Goal: Participate in discussion: Engage in conversation with other users on a specific topic

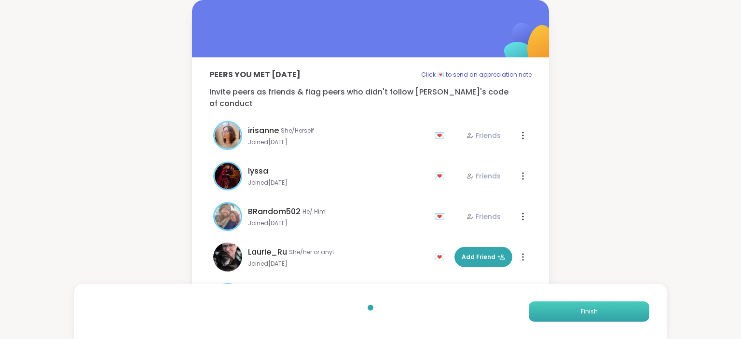
click at [595, 307] on button "Finish" at bounding box center [589, 312] width 121 height 20
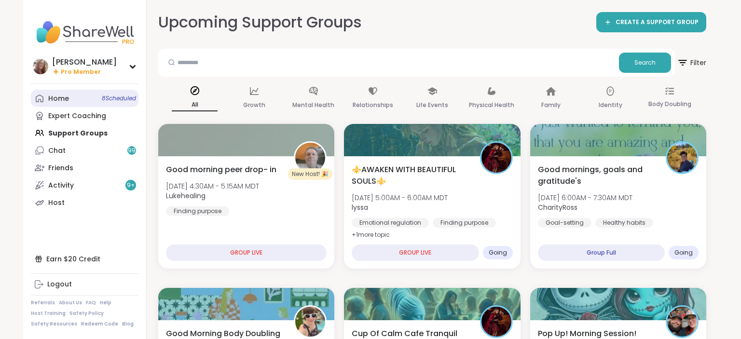
click at [97, 101] on link "Home 8 Scheduled" at bounding box center [85, 98] width 108 height 17
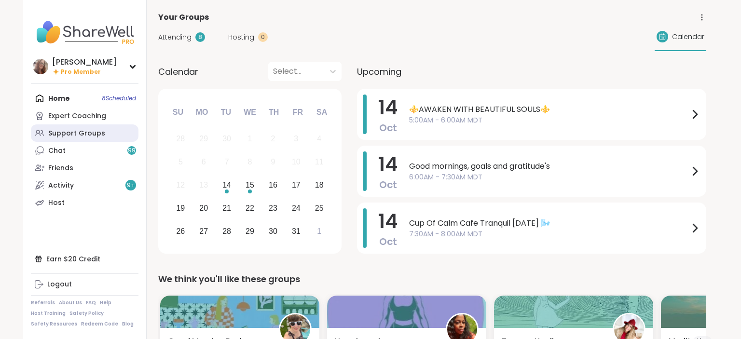
click at [102, 139] on link "Support Groups" at bounding box center [85, 133] width 108 height 17
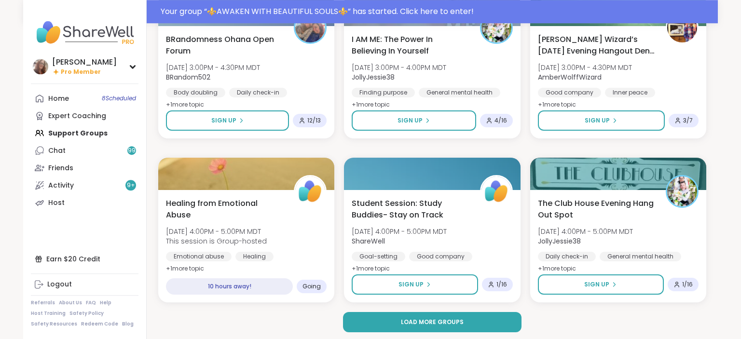
scroll to position [1797, 0]
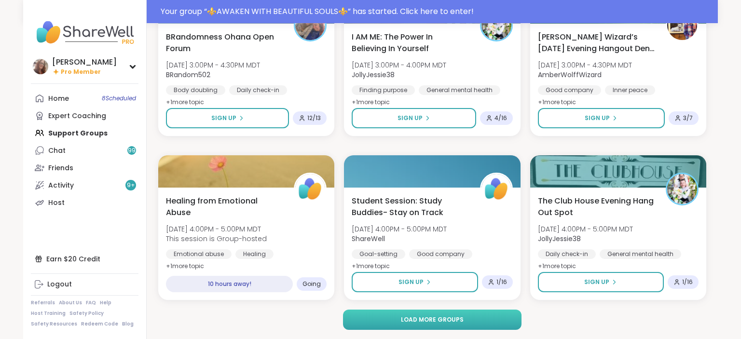
click at [432, 316] on span "Load more groups" at bounding box center [432, 320] width 63 height 9
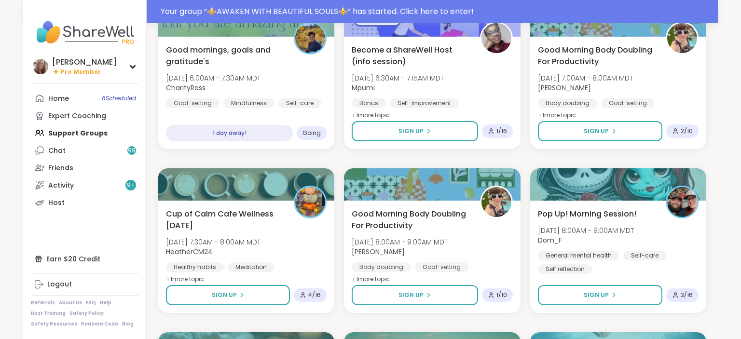
scroll to position [3121, 0]
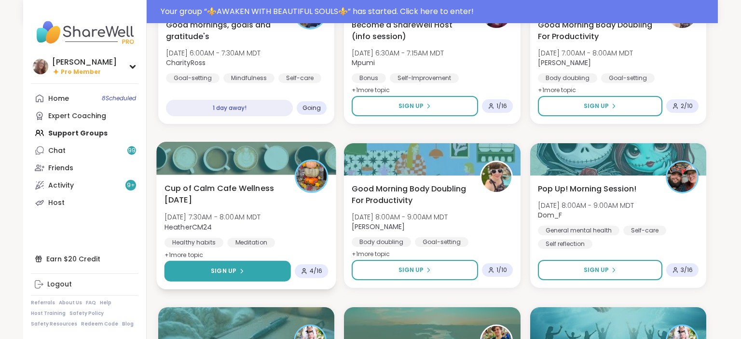
click at [238, 273] on icon at bounding box center [241, 271] width 6 height 6
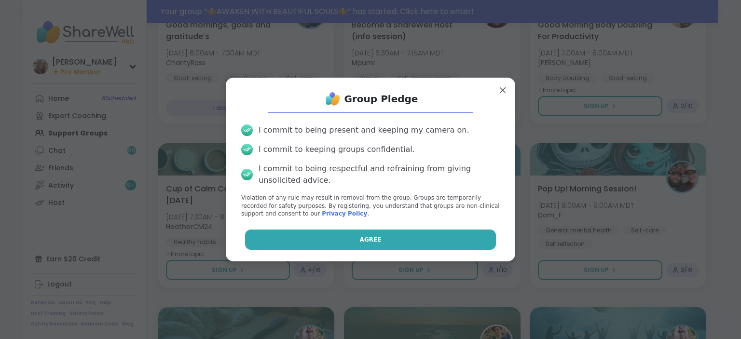
click at [333, 243] on button "Agree" at bounding box center [370, 240] width 251 height 20
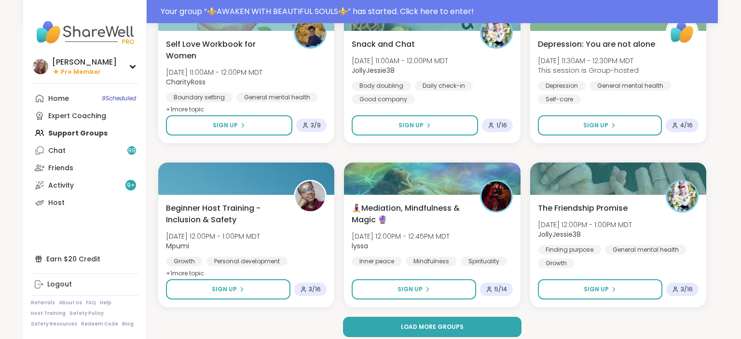
scroll to position [3766, 0]
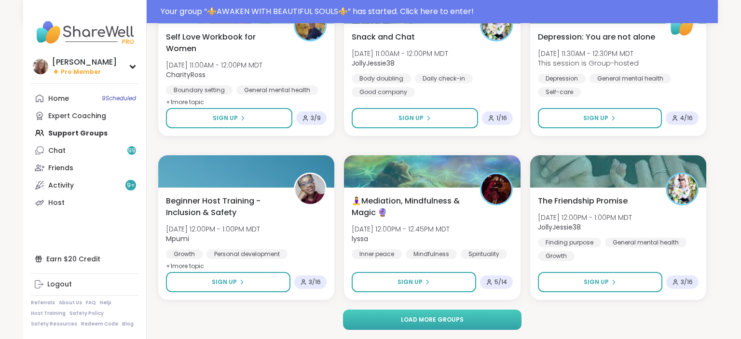
click at [435, 325] on button "Load more groups" at bounding box center [432, 320] width 179 height 20
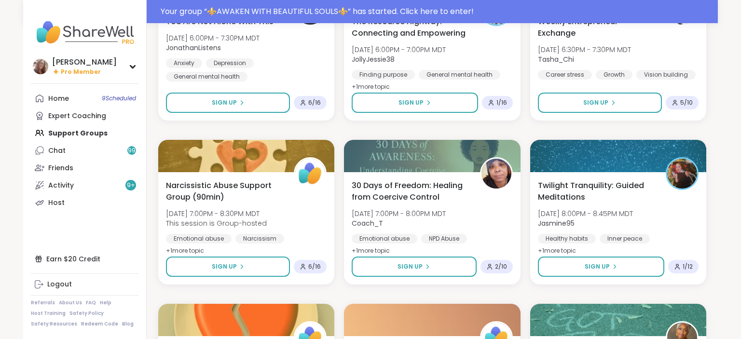
scroll to position [5447, 0]
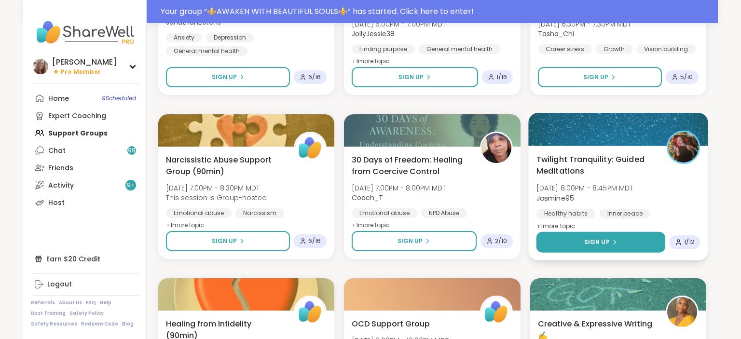
click at [582, 249] on button "Sign Up" at bounding box center [600, 242] width 129 height 21
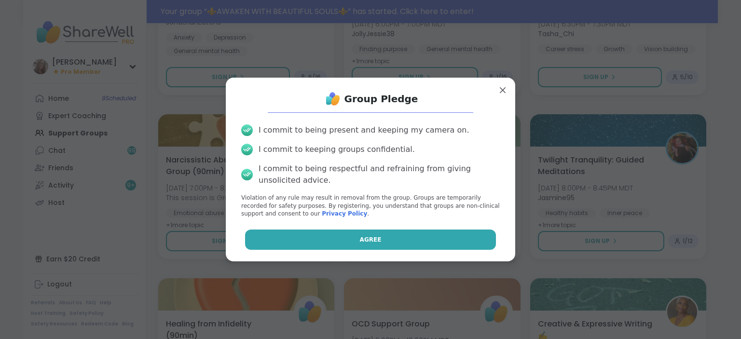
click at [475, 236] on button "Agree" at bounding box center [370, 240] width 251 height 20
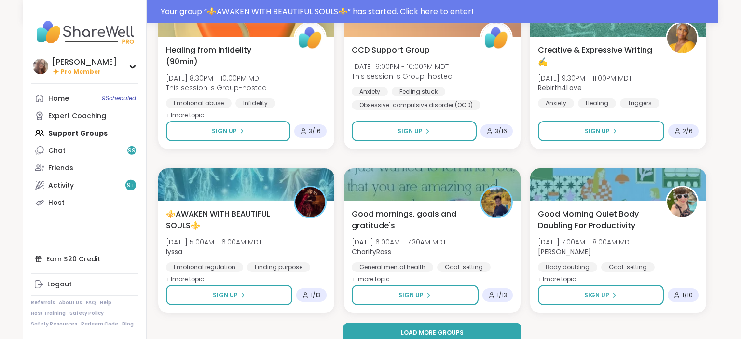
scroll to position [5727, 0]
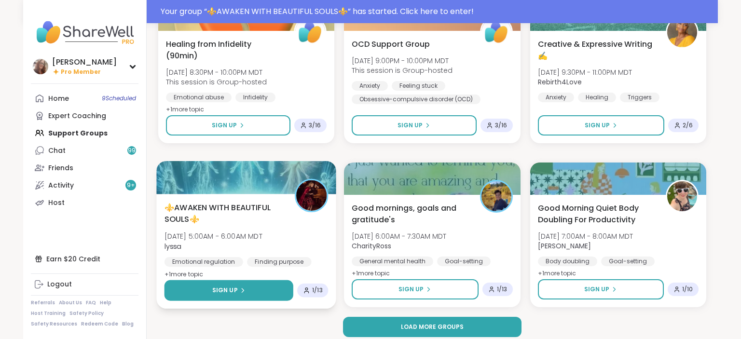
click at [257, 288] on button "Sign Up" at bounding box center [229, 290] width 129 height 21
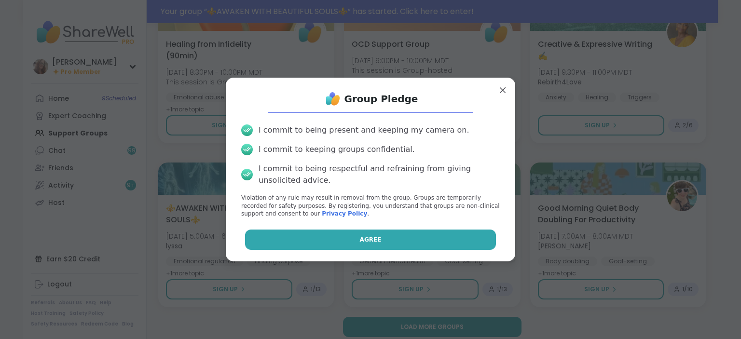
click at [335, 240] on button "Agree" at bounding box center [370, 240] width 251 height 20
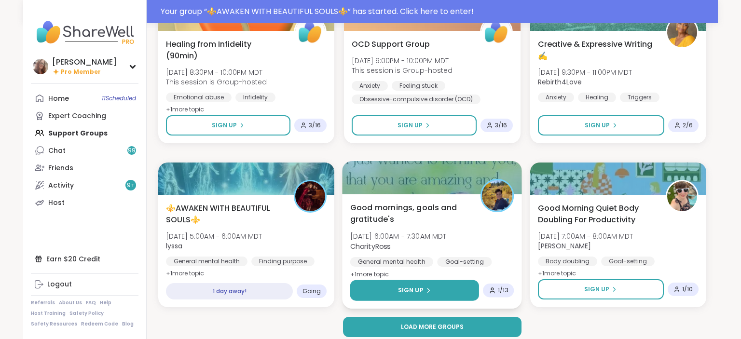
click at [451, 288] on button "Sign Up" at bounding box center [414, 290] width 129 height 21
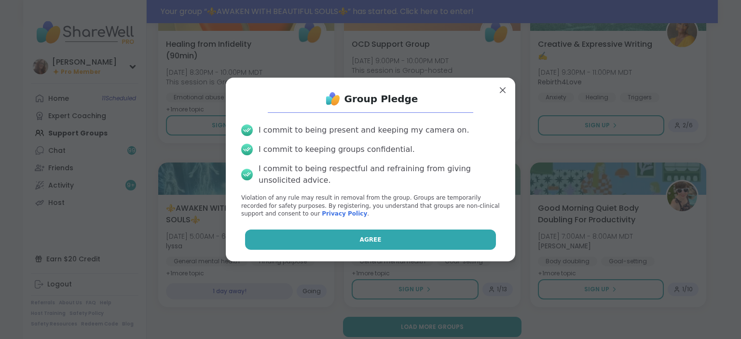
click at [456, 242] on button "Agree" at bounding box center [370, 240] width 251 height 20
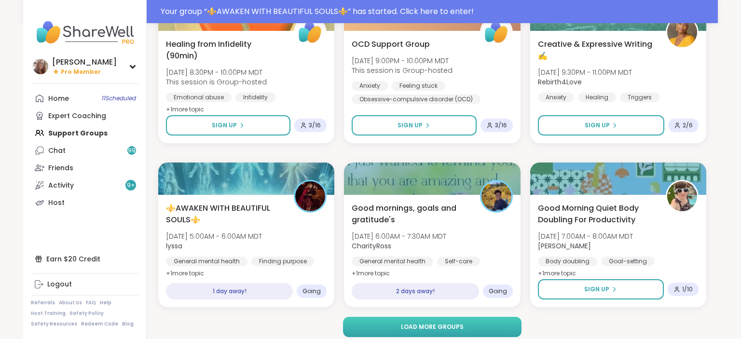
click at [503, 327] on button "Load more groups" at bounding box center [432, 327] width 179 height 20
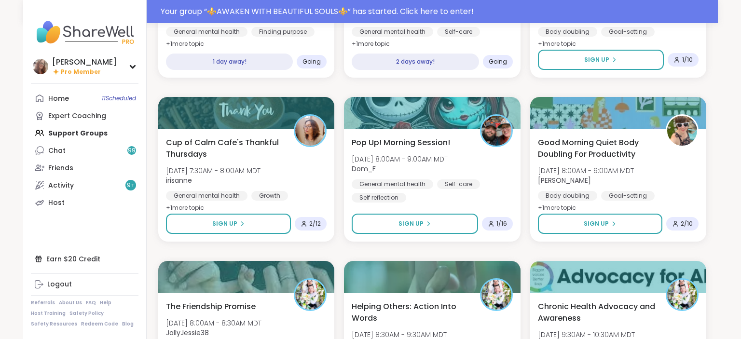
scroll to position [5982, 0]
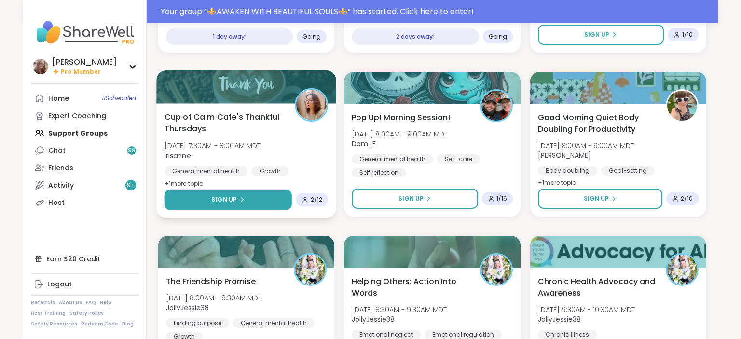
click at [266, 198] on button "Sign Up" at bounding box center [229, 200] width 128 height 21
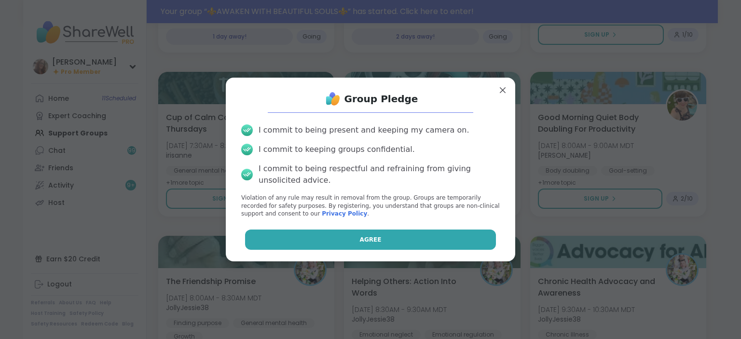
click at [375, 235] on button "Agree" at bounding box center [370, 240] width 251 height 20
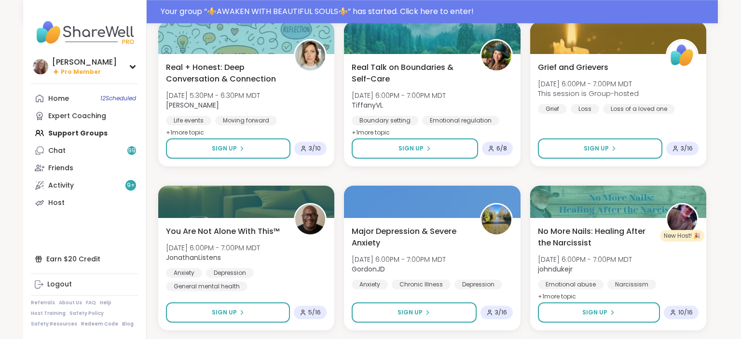
scroll to position [7703, 0]
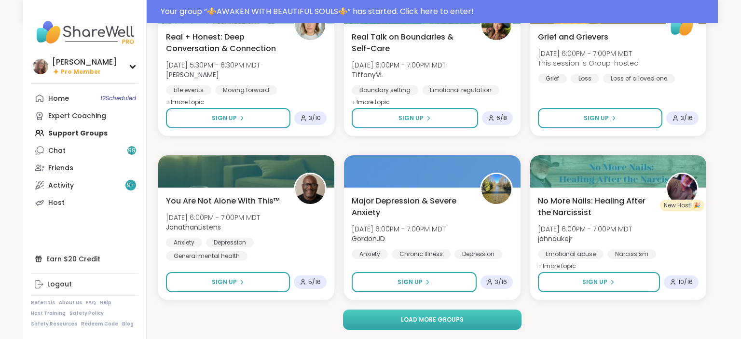
click at [426, 318] on span "Load more groups" at bounding box center [432, 320] width 63 height 9
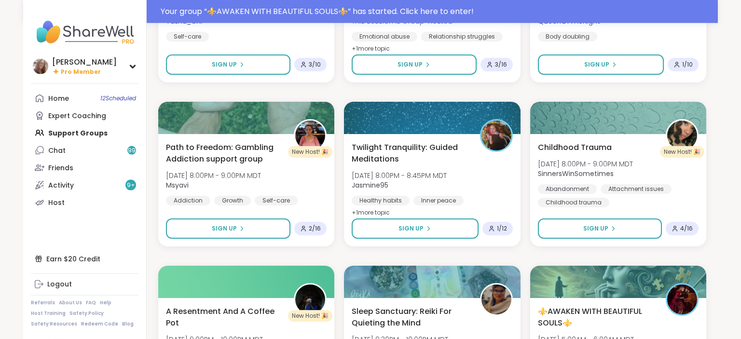
scroll to position [8086, 0]
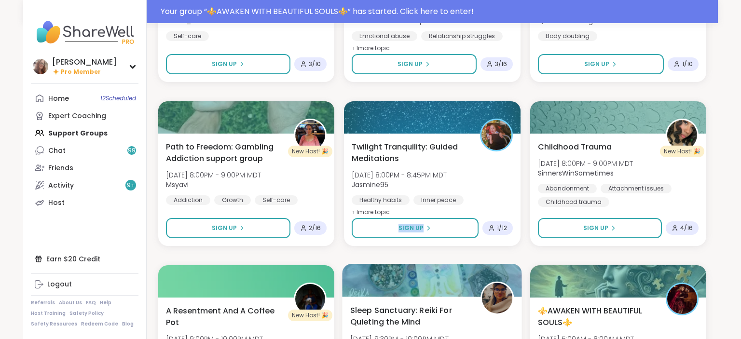
drag, startPoint x: 426, startPoint y: 318, endPoint x: 412, endPoint y: 229, distance: 89.8
click at [412, 305] on span "Sleep Sanctuary: Reiki For Quieting the Mind" at bounding box center [410, 317] width 120 height 24
click at [412, 229] on span "Sign Up" at bounding box center [411, 228] width 25 height 9
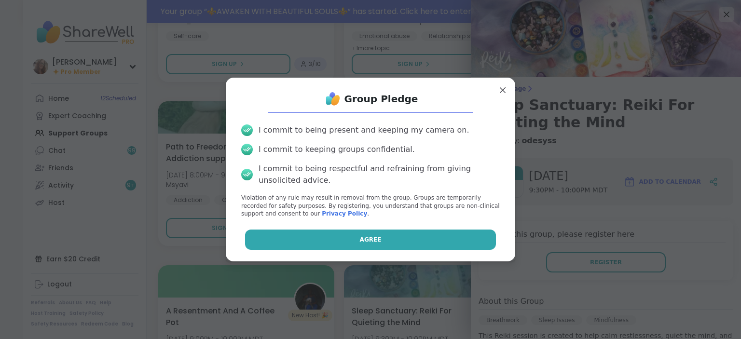
click at [421, 236] on button "Agree" at bounding box center [370, 240] width 251 height 20
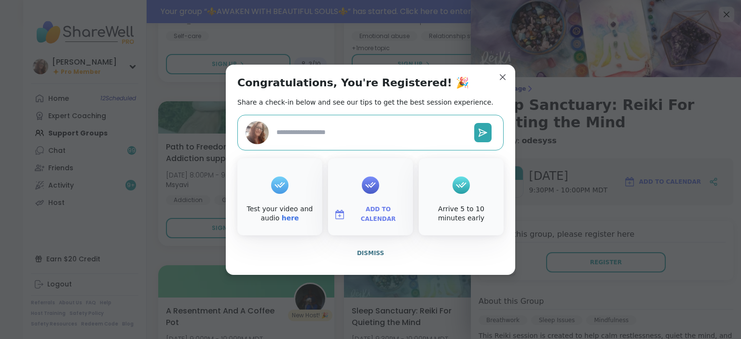
type textarea "*"
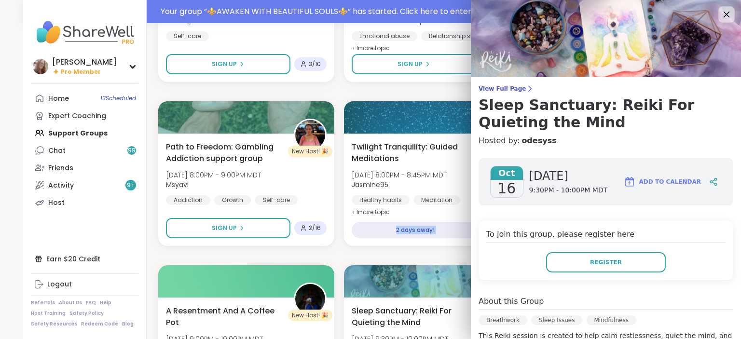
click at [727, 15] on icon at bounding box center [727, 15] width 6 height 6
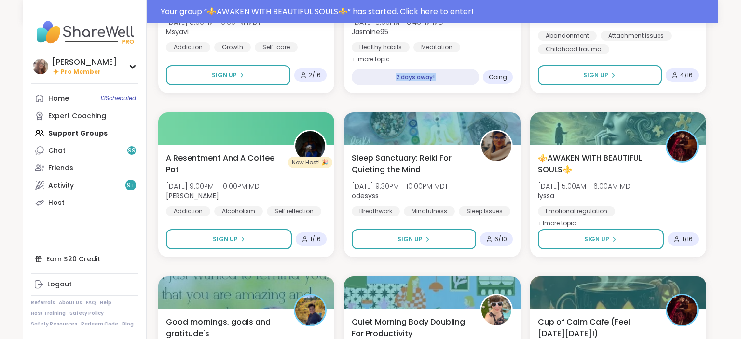
scroll to position [8264, 0]
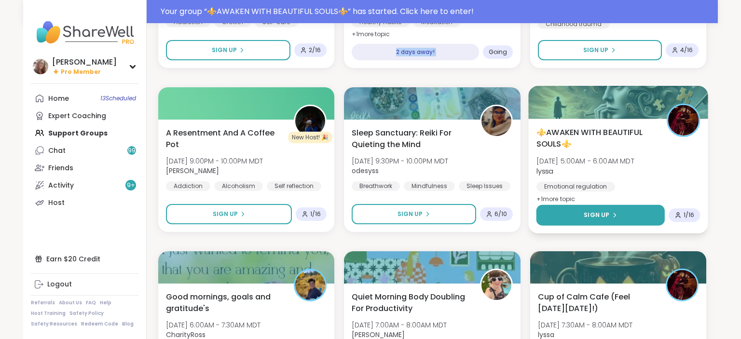
click at [625, 218] on button "Sign Up" at bounding box center [600, 215] width 129 height 21
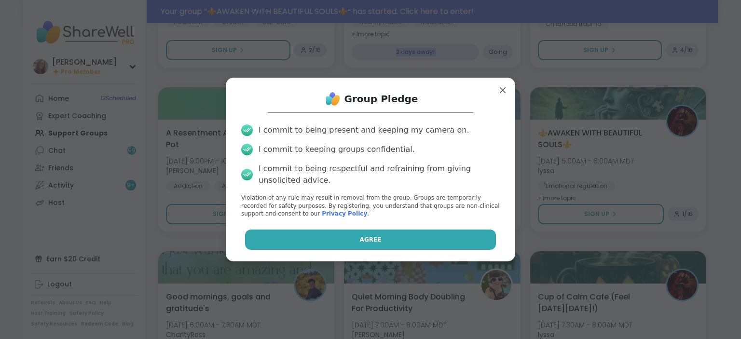
click at [449, 245] on button "Agree" at bounding box center [370, 240] width 251 height 20
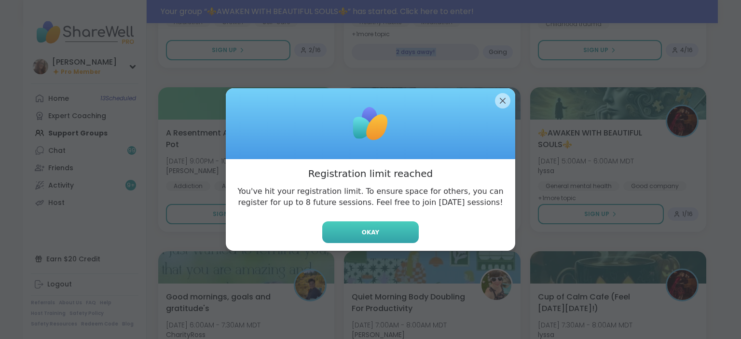
click at [390, 233] on button "Okay" at bounding box center [370, 233] width 97 height 22
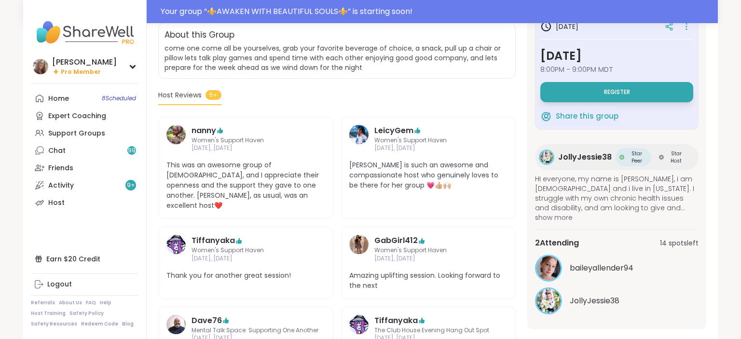
scroll to position [204, 0]
click at [76, 102] on link "Home 8 Scheduled" at bounding box center [85, 98] width 108 height 17
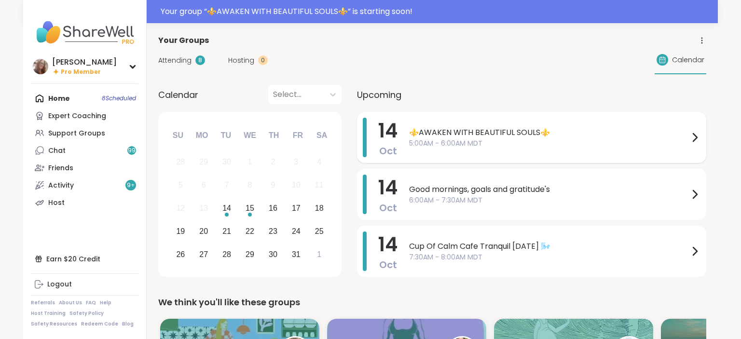
click at [429, 137] on span "⚜️AWAKEN WITH BEAUTIFUL SOULS⚜️" at bounding box center [549, 133] width 280 height 12
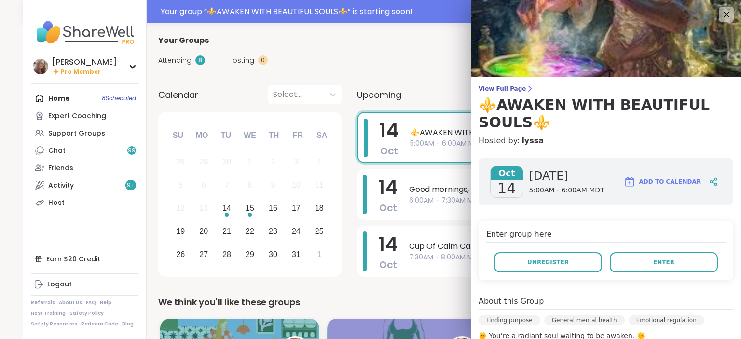
click at [646, 249] on div "Enter group here Unregister Enter" at bounding box center [606, 250] width 255 height 59
click at [644, 259] on button "Enter" at bounding box center [664, 262] width 108 height 20
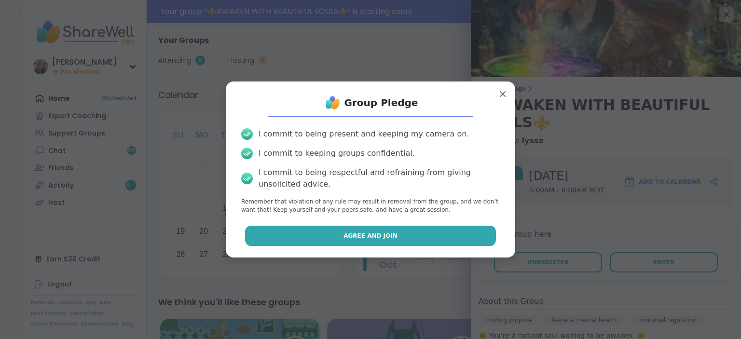
click at [473, 233] on button "Agree and Join" at bounding box center [370, 236] width 251 height 20
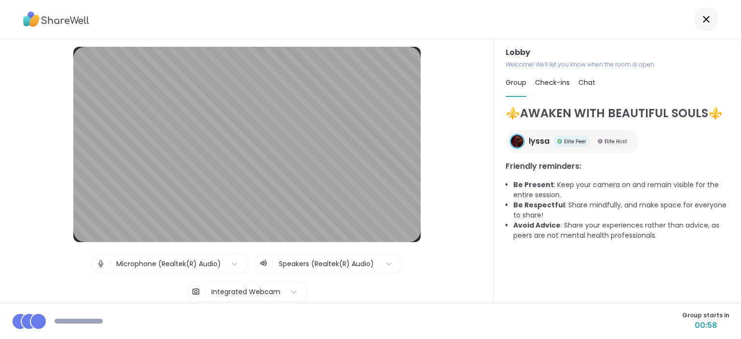
click at [590, 85] on span "Chat" at bounding box center [587, 83] width 17 height 10
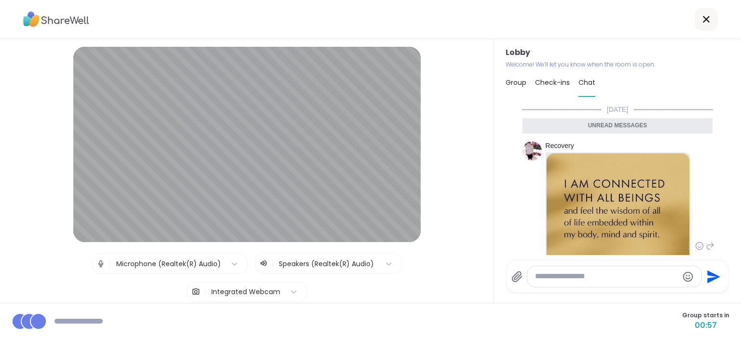
scroll to position [100, 0]
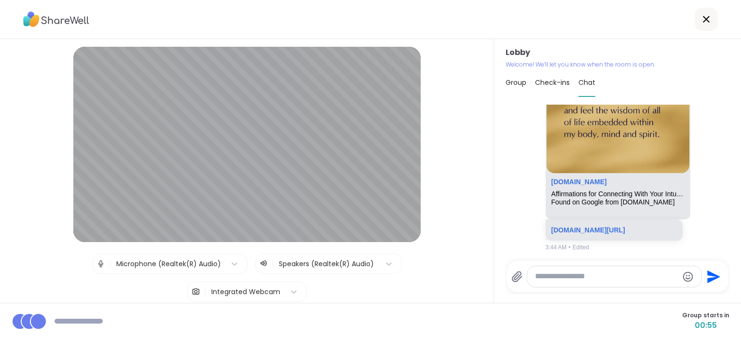
click at [554, 278] on textarea "Type your message" at bounding box center [606, 277] width 143 height 10
paste textarea "**********"
type textarea "**********"
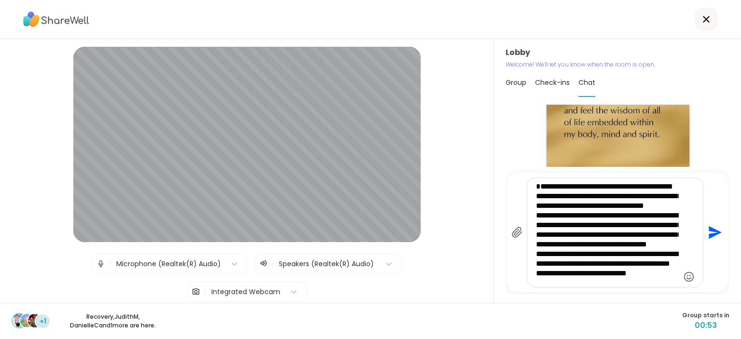
scroll to position [34, 0]
click at [713, 232] on icon "Send" at bounding box center [713, 232] width 15 height 15
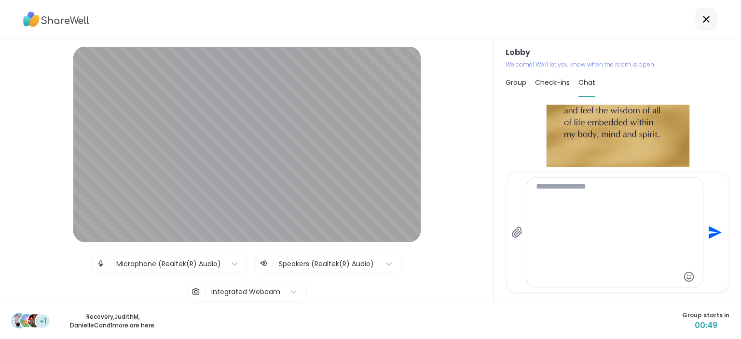
scroll to position [0, 0]
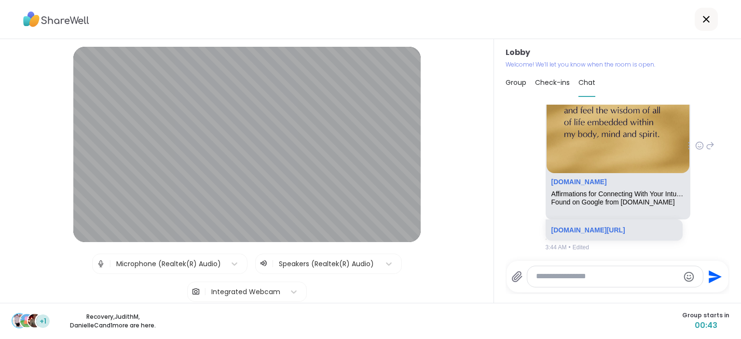
click at [692, 248] on div "Recovery www.google.com Affirmations for Connecting With Your Intuition | The D…" at bounding box center [618, 146] width 191 height 219
click at [704, 22] on icon at bounding box center [706, 19] width 7 height 7
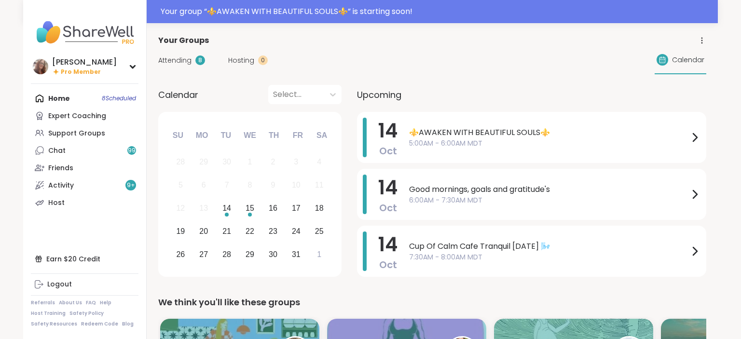
click at [408, 135] on div "[DATE] ⚜️AWAKEN WITH BEAUTIFUL SOULS⚜️ 5:00AM - 6:00AM MDT" at bounding box center [531, 137] width 349 height 51
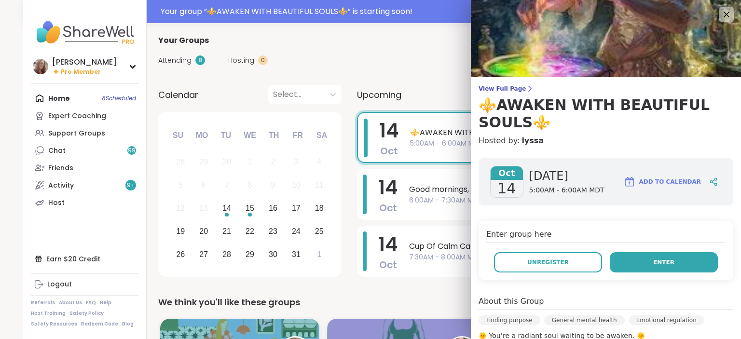
click at [627, 253] on button "Enter" at bounding box center [664, 262] width 108 height 20
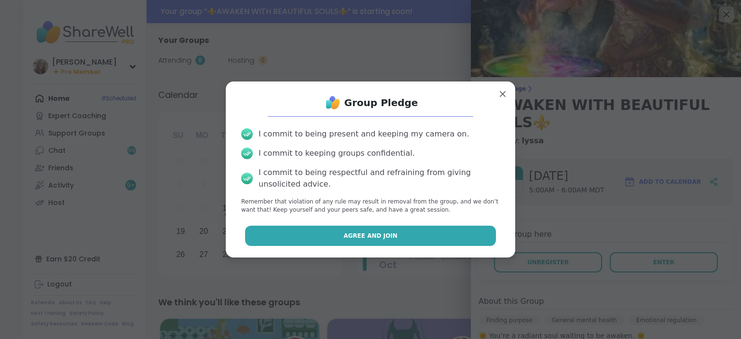
click at [488, 238] on button "Agree and Join" at bounding box center [370, 236] width 251 height 20
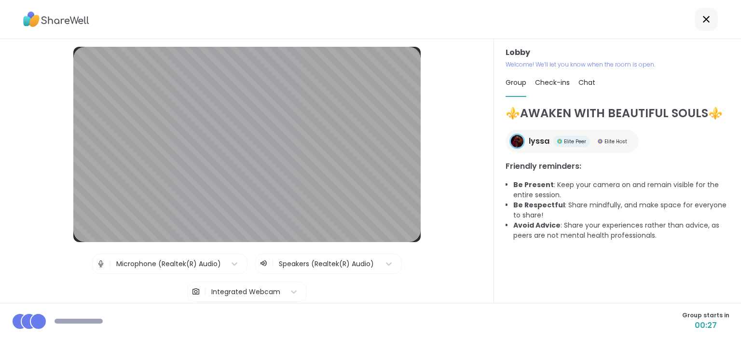
click at [588, 87] on span "Chat" at bounding box center [587, 83] width 17 height 10
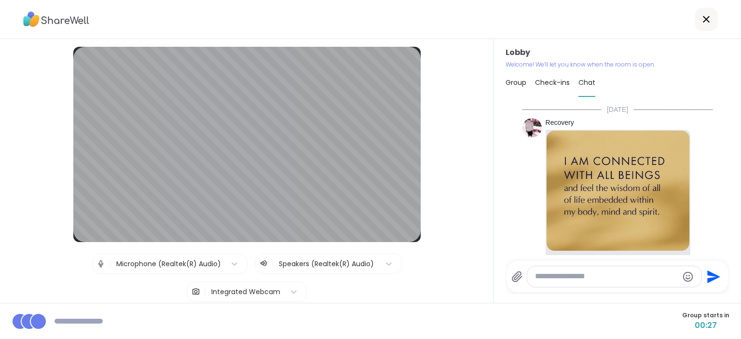
scroll to position [273, 0]
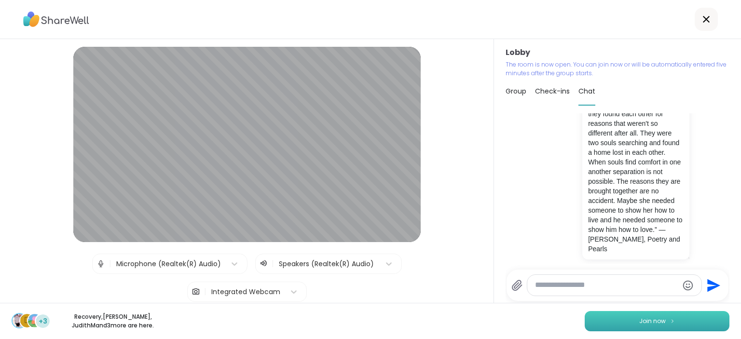
click at [661, 318] on span "Join now" at bounding box center [652, 321] width 27 height 9
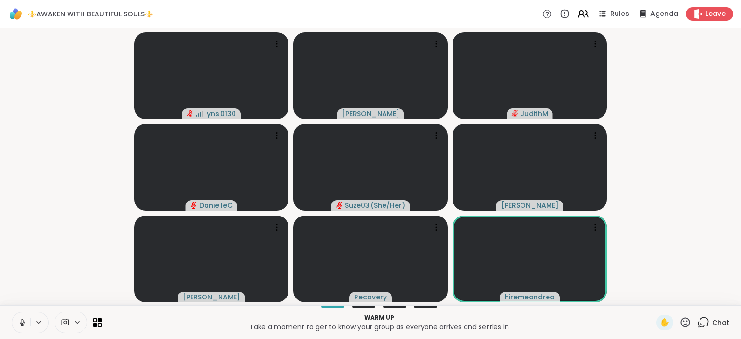
click at [3, 311] on div "Warm up Take a moment to get to know your group as everyone arrives and settles…" at bounding box center [370, 322] width 741 height 34
click at [19, 321] on icon at bounding box center [22, 323] width 9 height 9
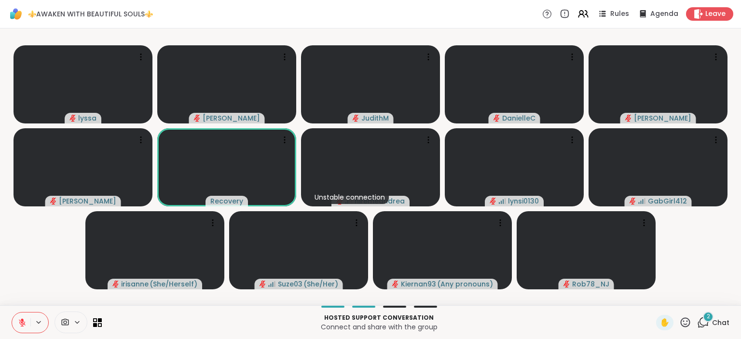
click at [704, 325] on icon at bounding box center [703, 323] width 12 height 12
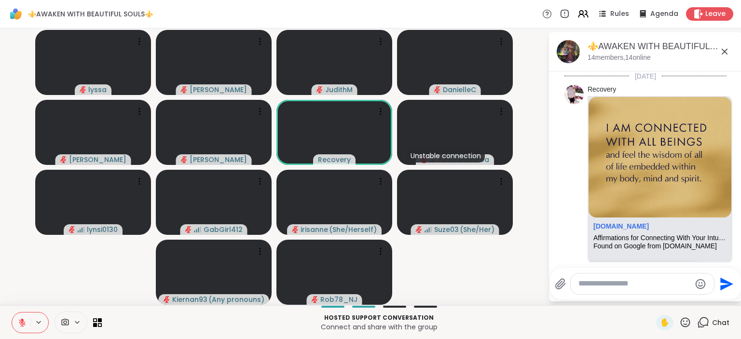
scroll to position [444, 0]
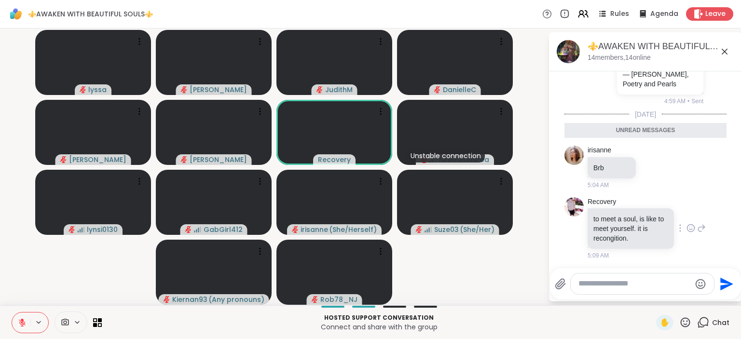
click at [696, 252] on div "Recovery to meet a soul, is like to meet yourself. it is recongition. 5:09 AM" at bounding box center [647, 228] width 118 height 63
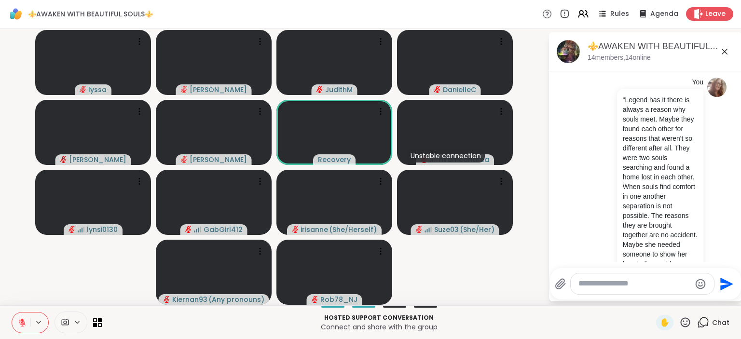
scroll to position [257, 0]
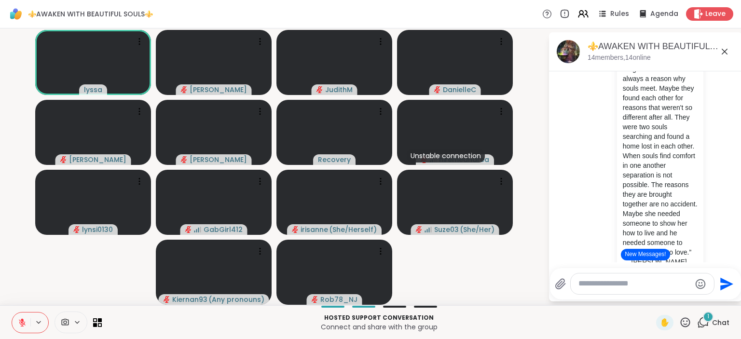
click at [20, 319] on icon at bounding box center [22, 323] width 9 height 9
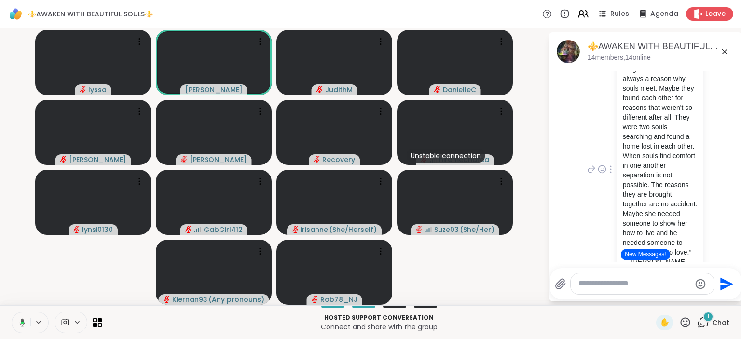
click at [692, 225] on p "“Legend has it there is always a reason why souls meet. Maybe they found each o…" at bounding box center [660, 170] width 75 height 212
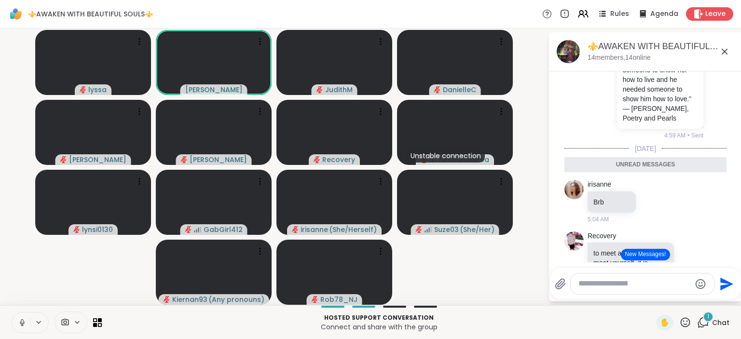
scroll to position [413, 0]
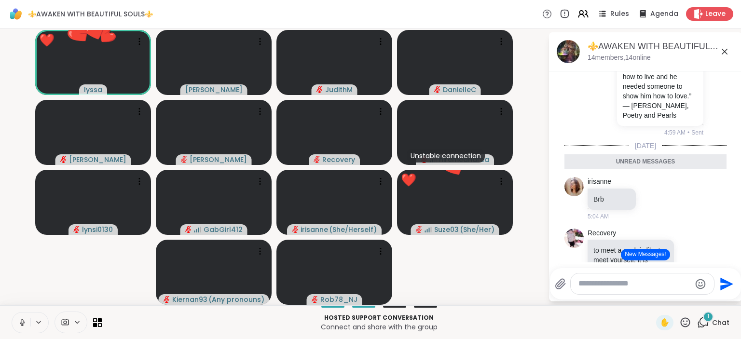
click at [20, 323] on icon at bounding box center [22, 323] width 9 height 9
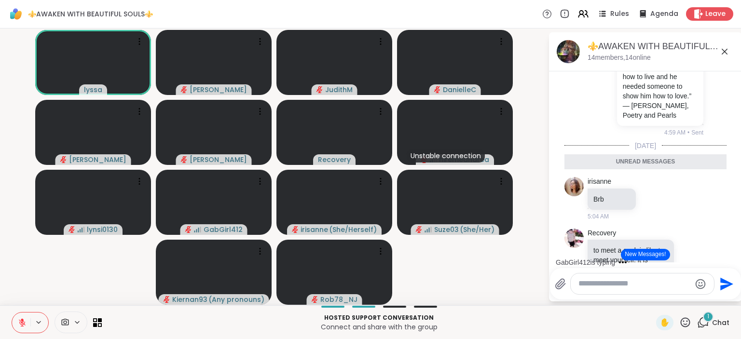
click at [689, 322] on icon at bounding box center [685, 323] width 12 height 12
click at [653, 297] on span "❤️" at bounding box center [657, 297] width 10 height 12
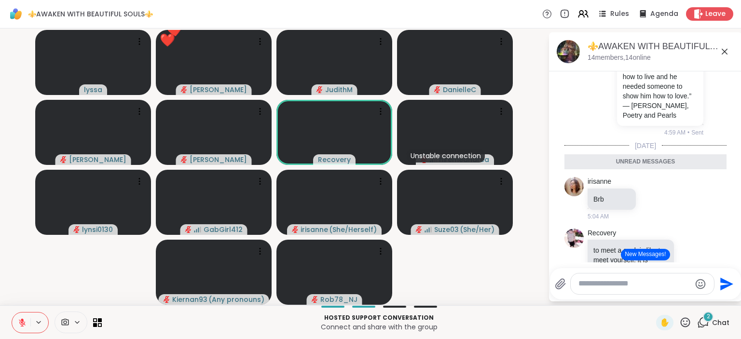
click at [686, 320] on icon at bounding box center [685, 323] width 12 height 12
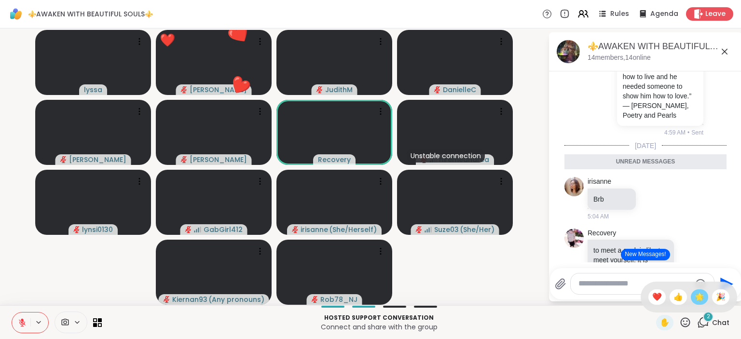
click at [704, 295] on span "🌟" at bounding box center [700, 297] width 10 height 12
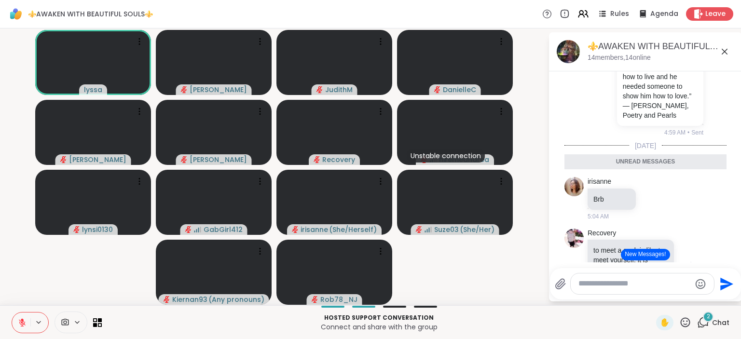
click at [725, 254] on div "Recovery to meet a soul, is like to meet yourself. it is recongition. 1 1 5:10 …" at bounding box center [646, 267] width 162 height 84
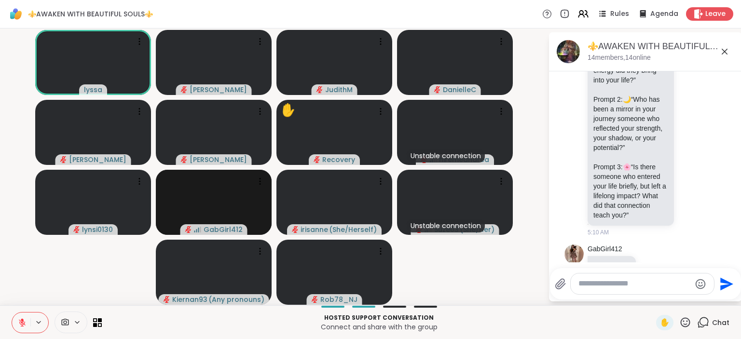
scroll to position [731, 0]
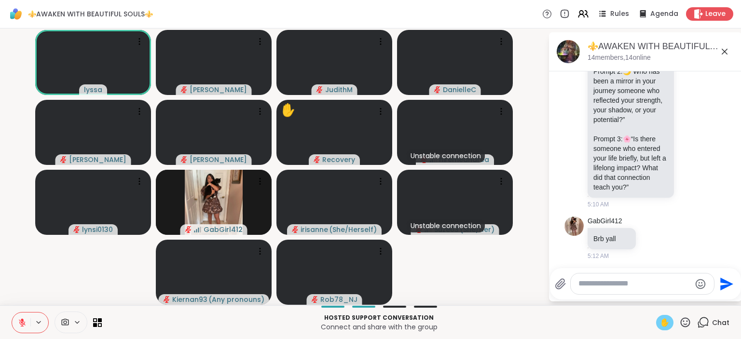
click at [663, 318] on span "✋" at bounding box center [665, 323] width 10 height 12
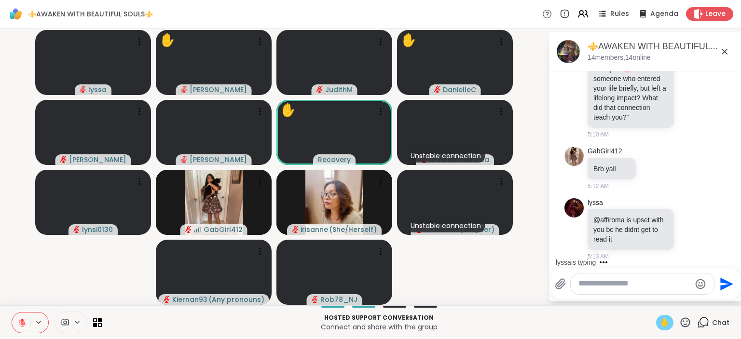
scroll to position [853, 0]
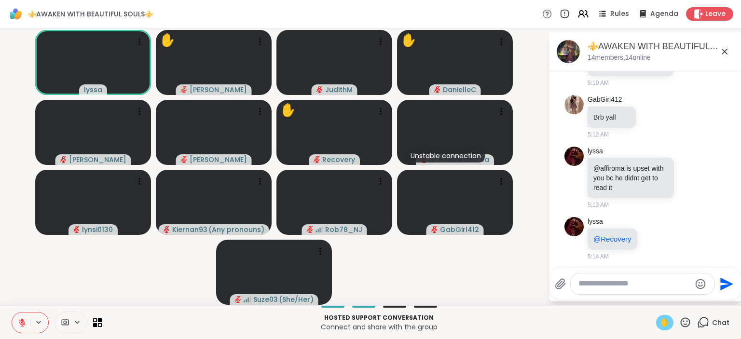
click at [19, 322] on icon at bounding box center [22, 323] width 9 height 9
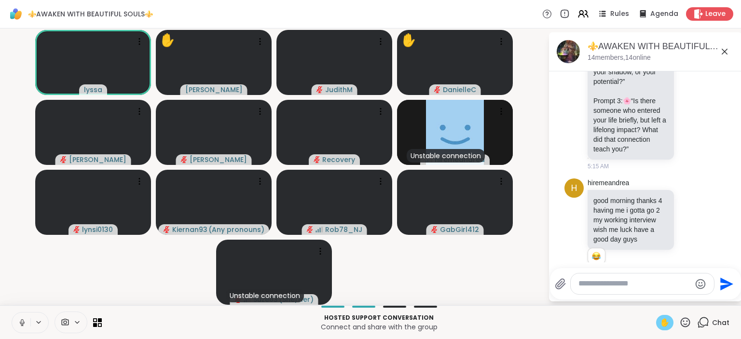
scroll to position [1201, 0]
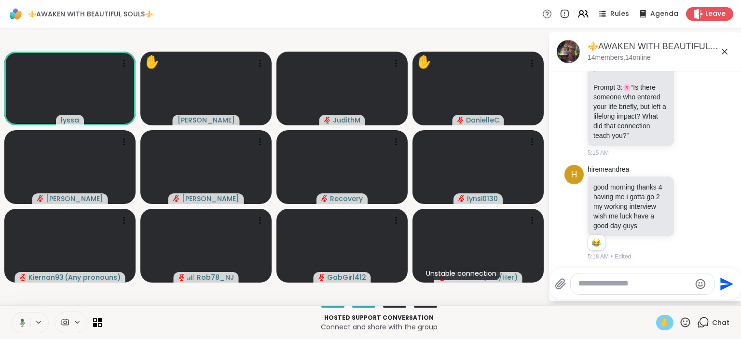
click at [23, 322] on icon at bounding box center [22, 322] width 3 height 3
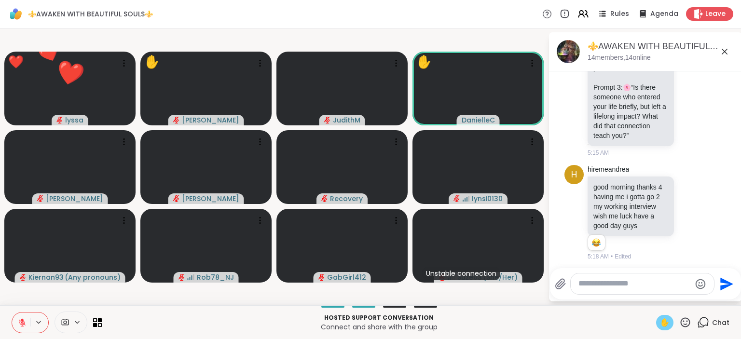
click at [664, 319] on span "✋" at bounding box center [665, 323] width 10 height 12
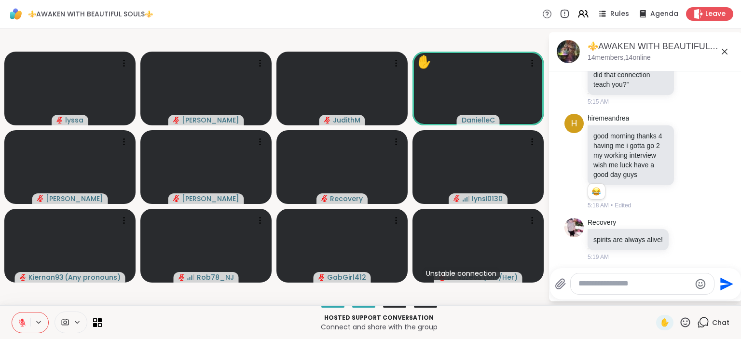
click at [628, 285] on textarea "Type your message" at bounding box center [635, 284] width 112 height 10
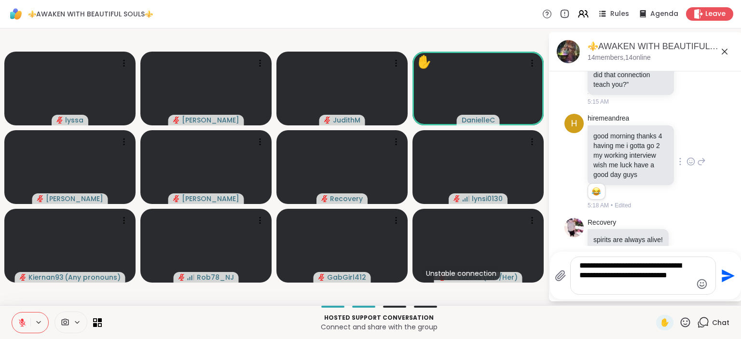
type textarea "**********"
click at [690, 162] on icon at bounding box center [691, 162] width 9 height 10
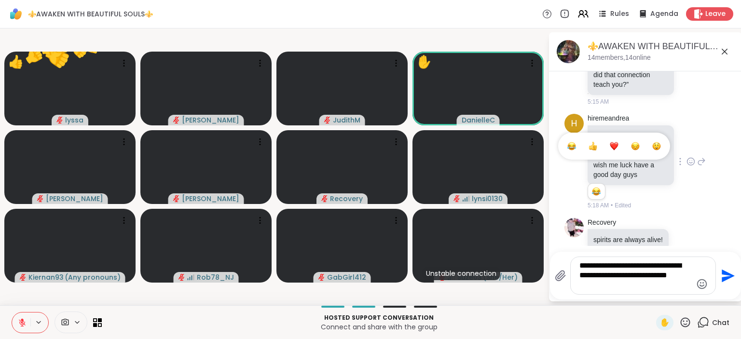
click at [613, 143] on div "Select Reaction: Heart" at bounding box center [614, 146] width 9 height 9
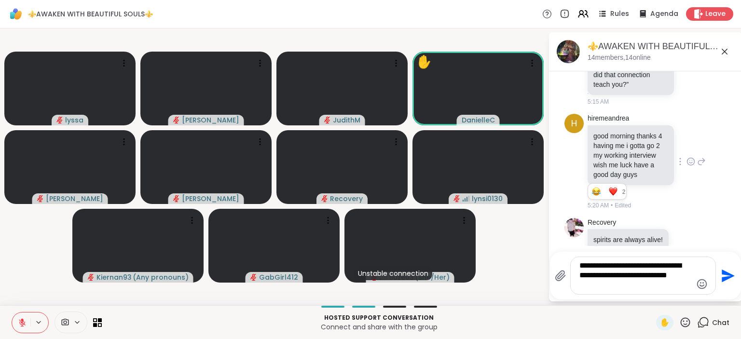
click at [609, 289] on textarea "**********" at bounding box center [636, 275] width 112 height 29
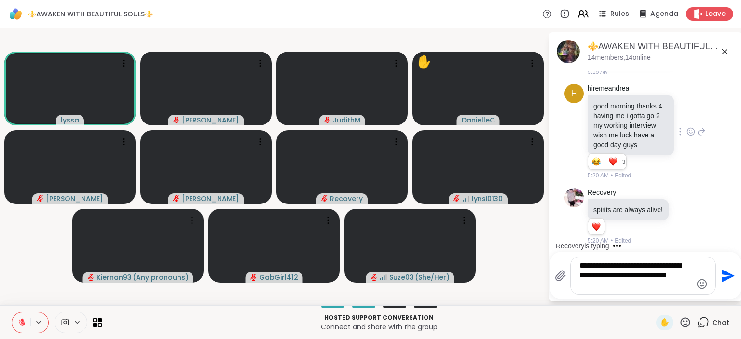
click at [688, 323] on icon at bounding box center [685, 323] width 12 height 12
click at [655, 294] on span "❤️" at bounding box center [657, 297] width 10 height 12
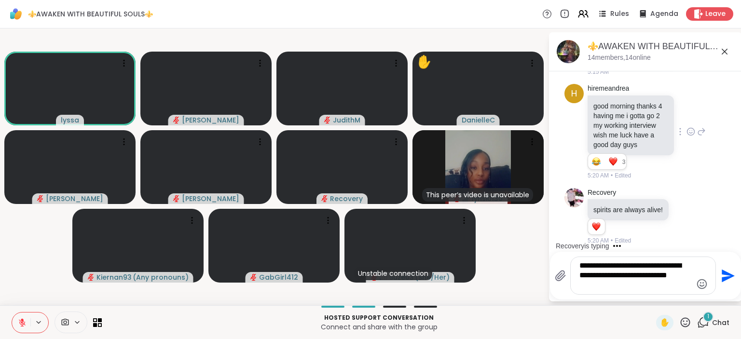
scroll to position [1362, 0]
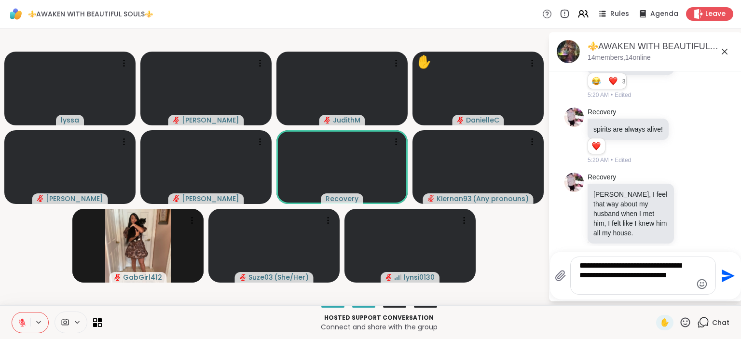
click at [685, 323] on icon at bounding box center [685, 323] width 12 height 12
click at [652, 295] on span "❤️" at bounding box center [657, 297] width 10 height 12
click at [597, 285] on textarea "**********" at bounding box center [636, 275] width 112 height 29
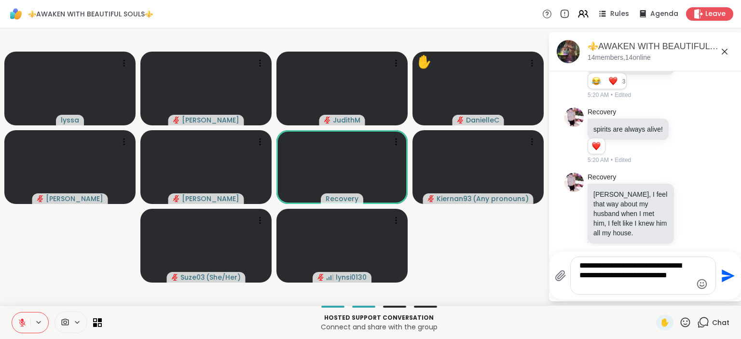
click at [616, 286] on textarea "**********" at bounding box center [636, 275] width 112 height 29
click at [596, 284] on textarea "**********" at bounding box center [636, 275] width 112 height 29
drag, startPoint x: 596, startPoint y: 284, endPoint x: 555, endPoint y: 257, distance: 49.1
click at [580, 261] on textarea "**********" at bounding box center [636, 275] width 112 height 29
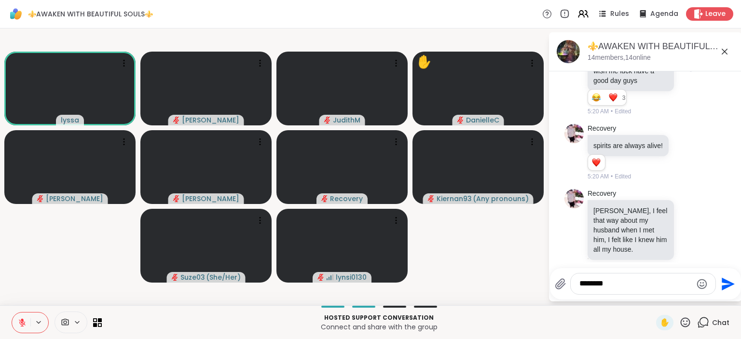
type textarea "*********"
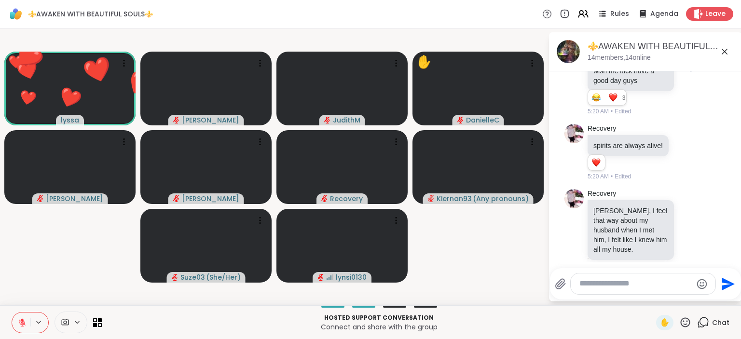
scroll to position [1397, 0]
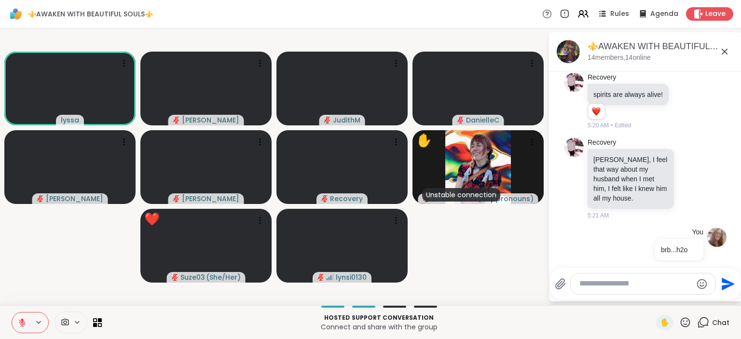
click at [684, 323] on icon at bounding box center [685, 323] width 12 height 12
click at [653, 292] on span "❤️" at bounding box center [657, 297] width 10 height 12
click at [687, 321] on icon at bounding box center [685, 323] width 12 height 12
click at [656, 296] on span "❤️" at bounding box center [657, 297] width 10 height 12
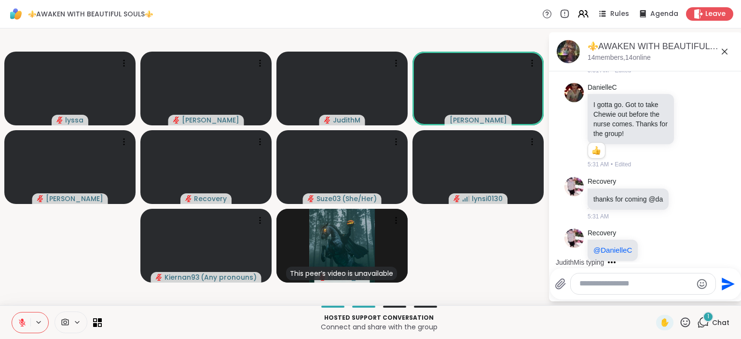
scroll to position [1772, 0]
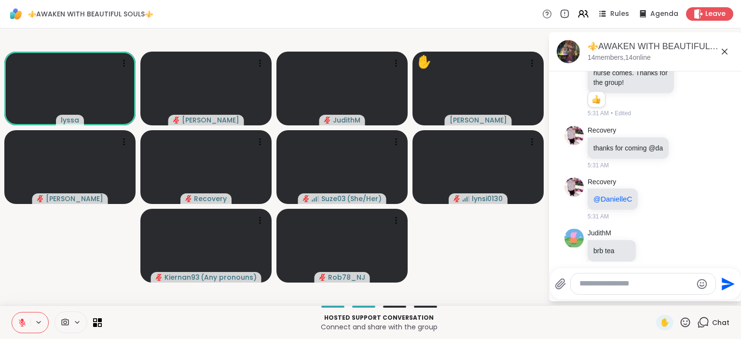
click at [601, 283] on textarea "Type your message" at bounding box center [636, 284] width 112 height 10
type textarea "***"
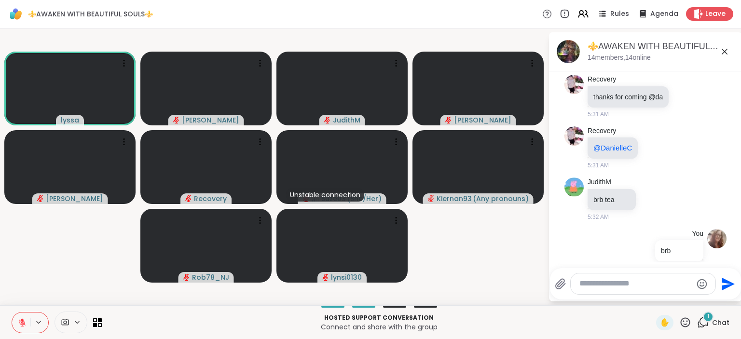
scroll to position [1884, 0]
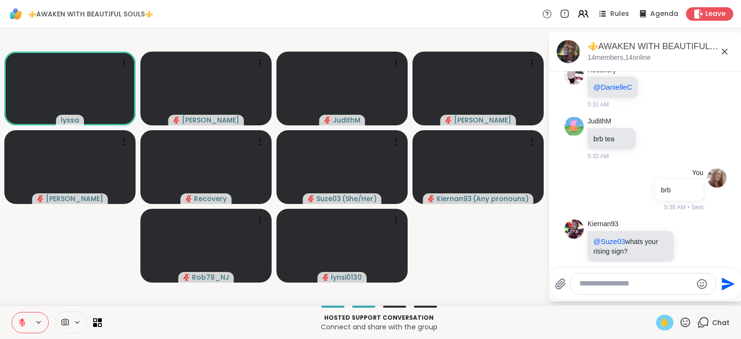
click at [664, 321] on span "✋" at bounding box center [665, 323] width 10 height 12
click at [25, 319] on icon at bounding box center [22, 323] width 9 height 9
click at [20, 322] on icon at bounding box center [22, 323] width 9 height 9
click at [667, 319] on span "✋" at bounding box center [665, 323] width 10 height 12
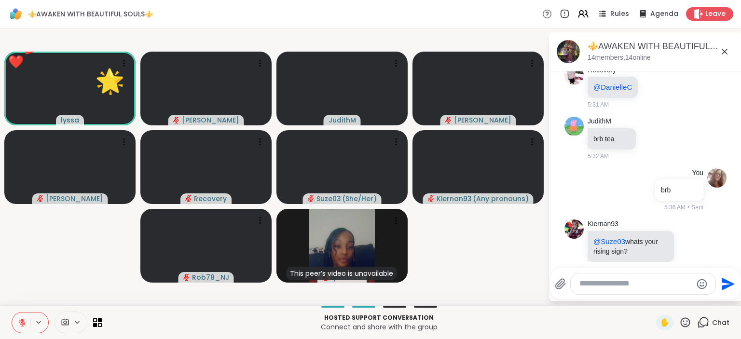
click at [615, 287] on textarea "Type your message" at bounding box center [636, 284] width 112 height 10
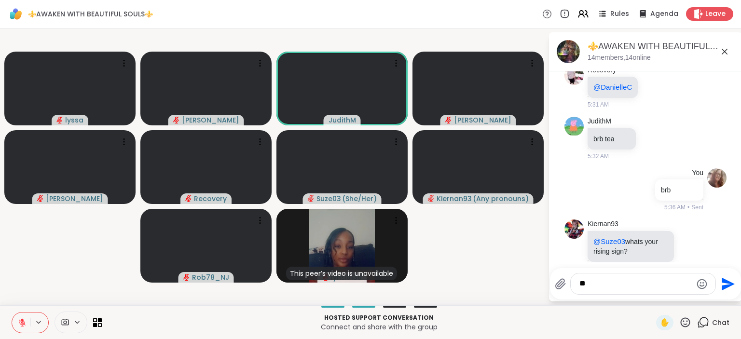
type textarea "*"
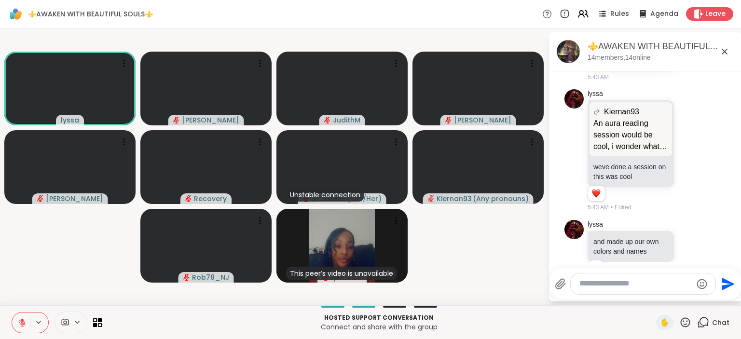
scroll to position [2160, 0]
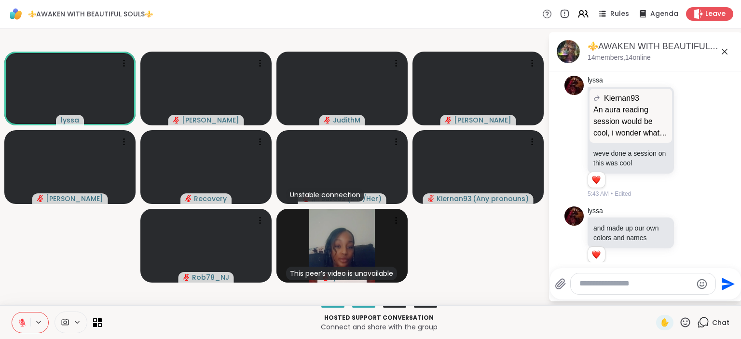
click at [22, 323] on icon at bounding box center [22, 322] width 7 height 7
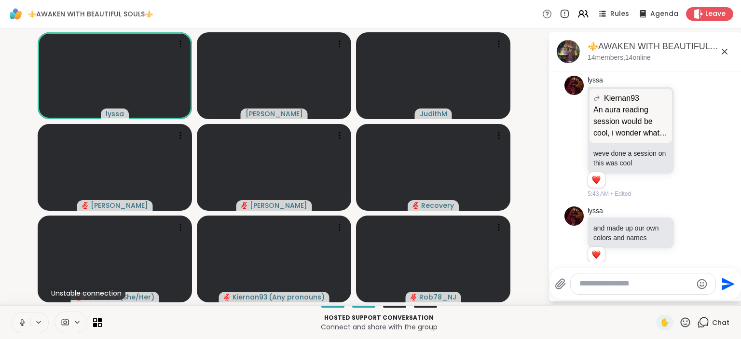
click at [24, 323] on icon at bounding box center [22, 323] width 9 height 9
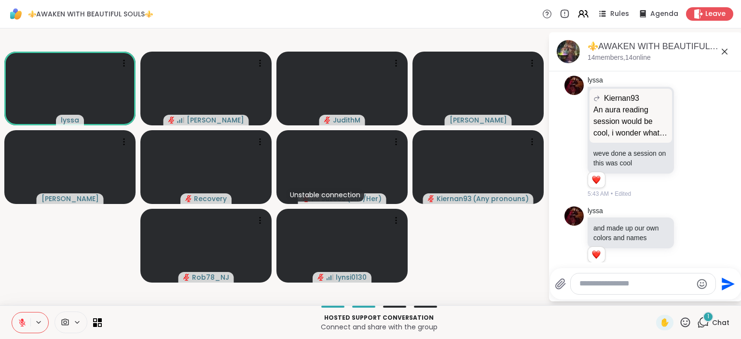
scroll to position [2256, 0]
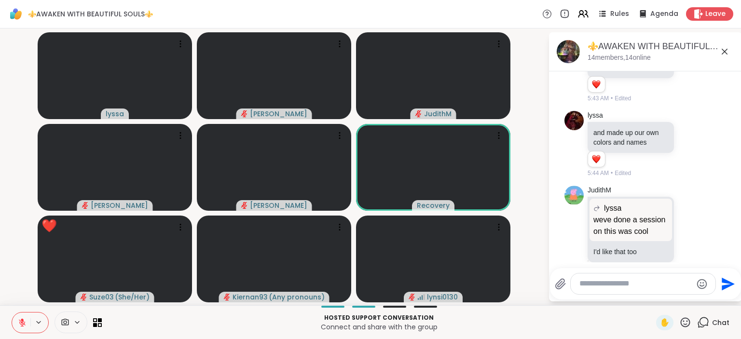
click at [686, 322] on icon at bounding box center [685, 323] width 12 height 12
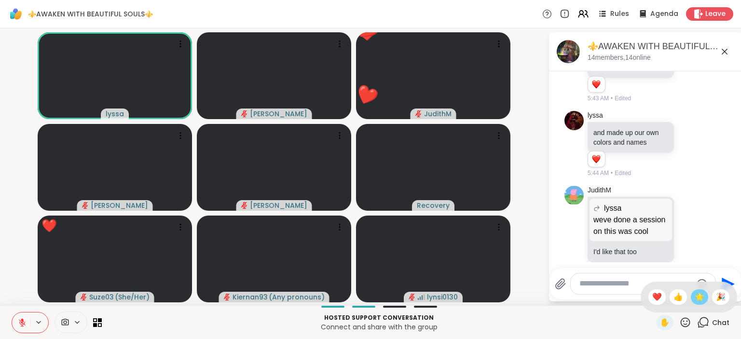
click at [701, 294] on span "🌟" at bounding box center [700, 297] width 10 height 12
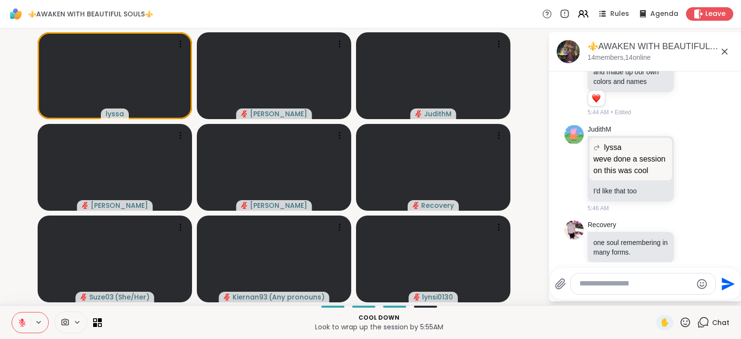
scroll to position [2378, 0]
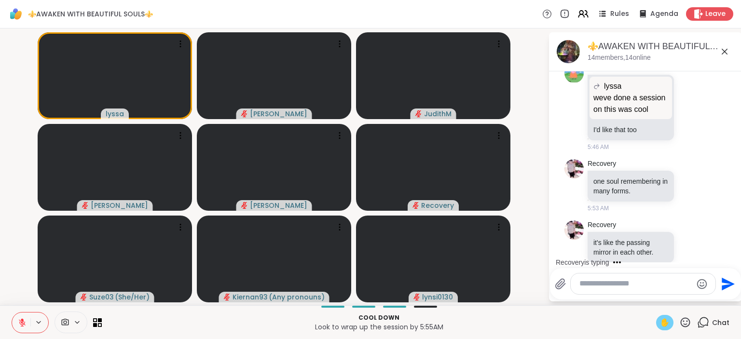
click at [666, 319] on span "✋" at bounding box center [665, 323] width 10 height 12
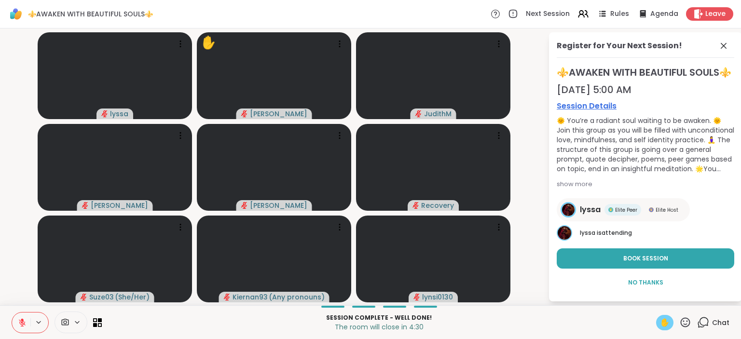
click at [24, 322] on icon at bounding box center [22, 323] width 9 height 9
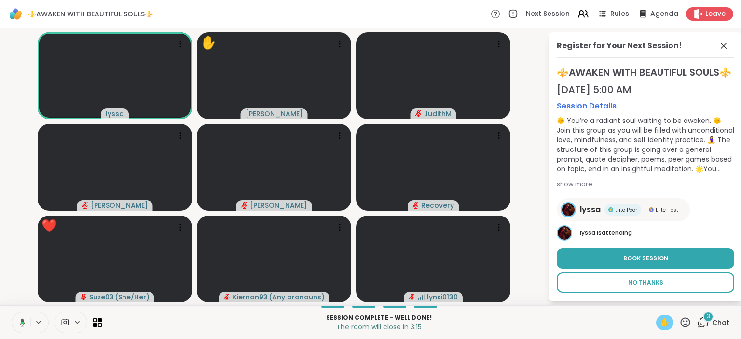
click at [655, 287] on span "No Thanks" at bounding box center [645, 282] width 35 height 9
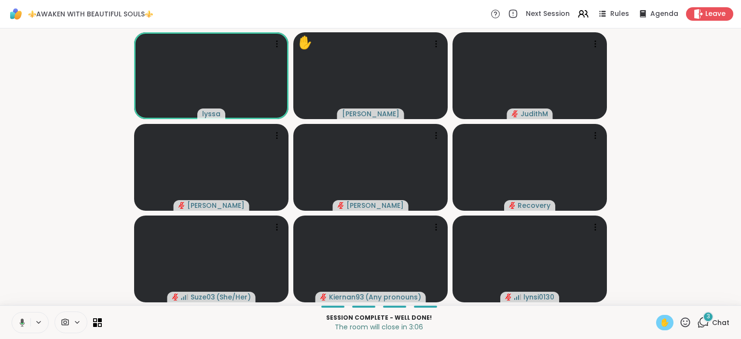
click at [20, 324] on icon at bounding box center [22, 323] width 5 height 8
click at [666, 319] on span "✋" at bounding box center [665, 323] width 10 height 12
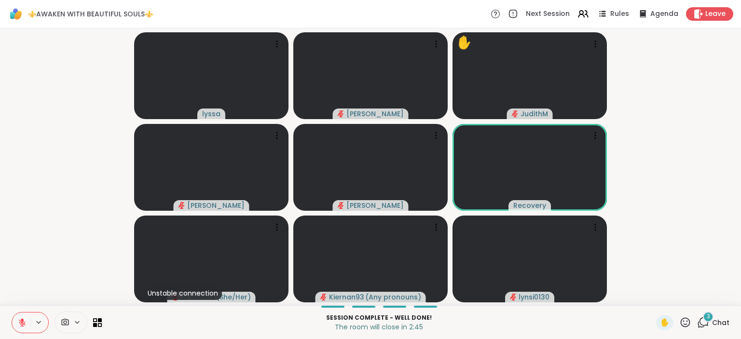
click at [711, 318] on div "3" at bounding box center [708, 317] width 11 height 11
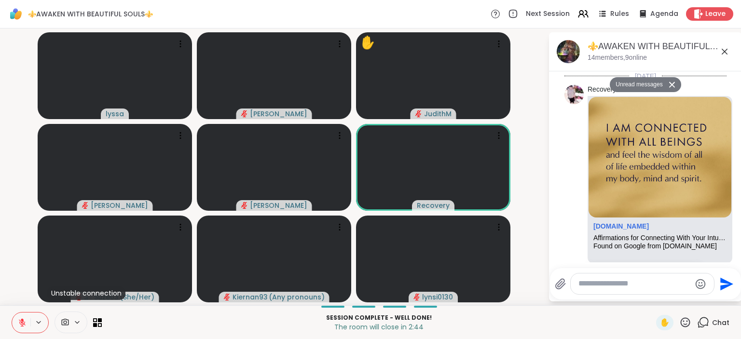
click at [642, 288] on textarea "Type your message" at bounding box center [635, 284] width 112 height 10
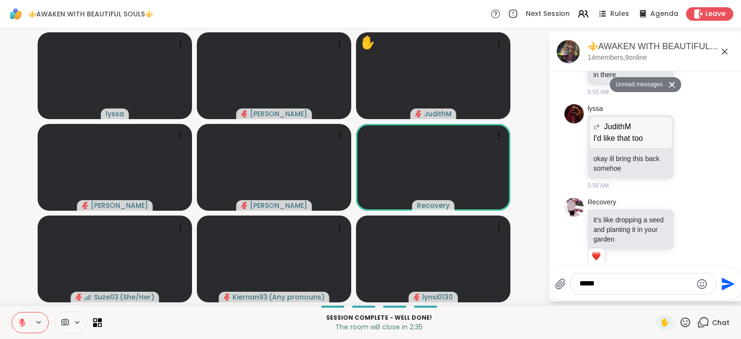
click at [687, 321] on icon at bounding box center [685, 323] width 12 height 12
click at [700, 294] on span "🌟" at bounding box center [700, 297] width 10 height 12
click at [686, 319] on icon at bounding box center [685, 323] width 12 height 12
click at [657, 297] on span "❤️" at bounding box center [657, 297] width 10 height 12
click at [618, 281] on textarea "****" at bounding box center [636, 284] width 112 height 10
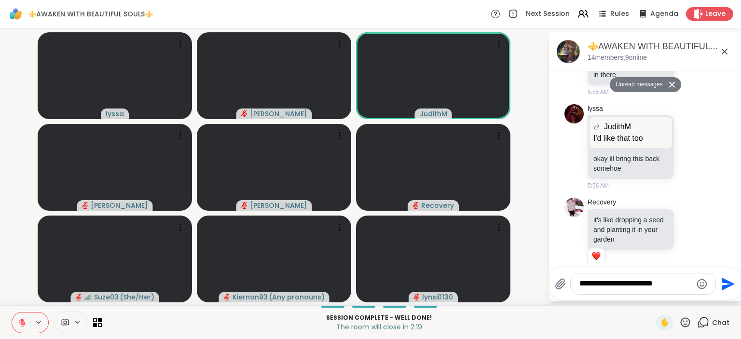
type textarea "**********"
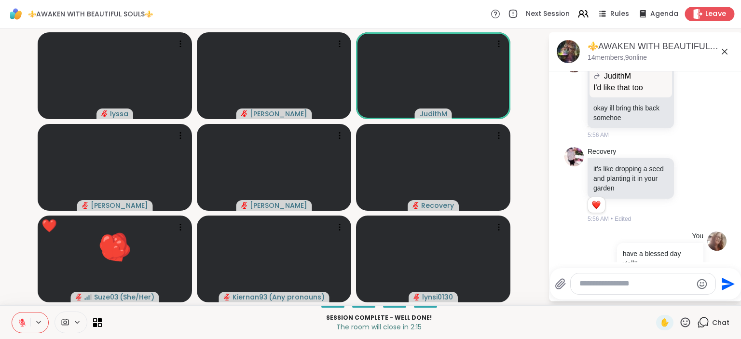
click at [711, 10] on span "Leave" at bounding box center [716, 14] width 21 height 10
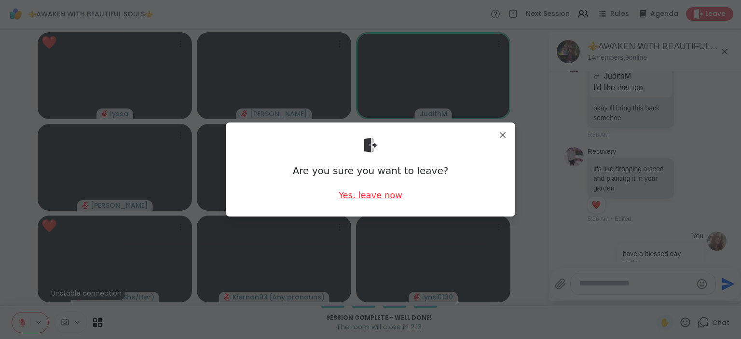
click at [362, 196] on div "Yes, leave now" at bounding box center [371, 195] width 64 height 12
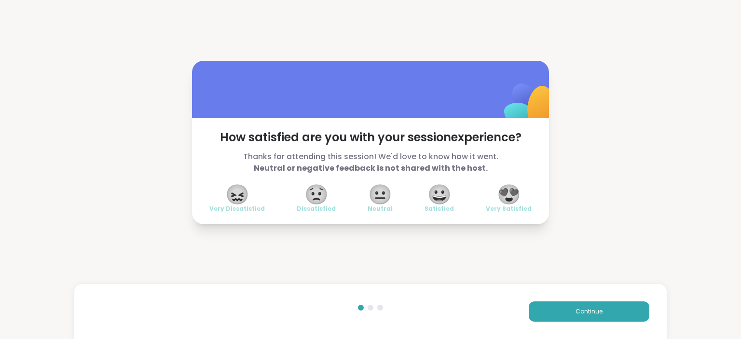
drag, startPoint x: 512, startPoint y: 195, endPoint x: 526, endPoint y: 204, distance: 16.2
click at [514, 196] on span "😍" at bounding box center [509, 194] width 24 height 17
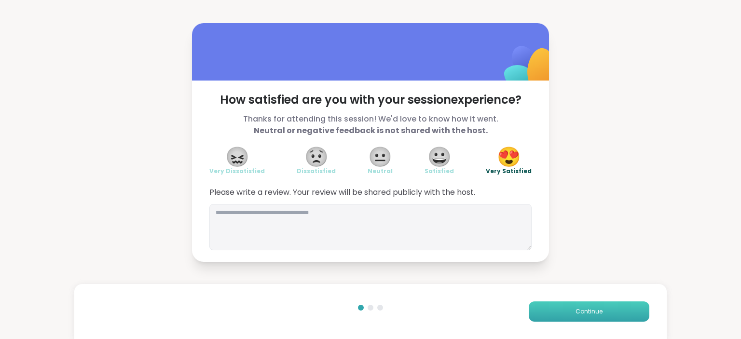
click at [617, 313] on button "Continue" at bounding box center [589, 312] width 121 height 20
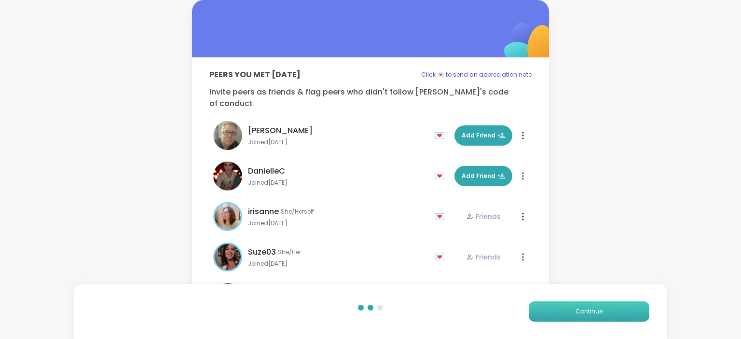
click at [617, 313] on button "Continue" at bounding box center [589, 312] width 121 height 20
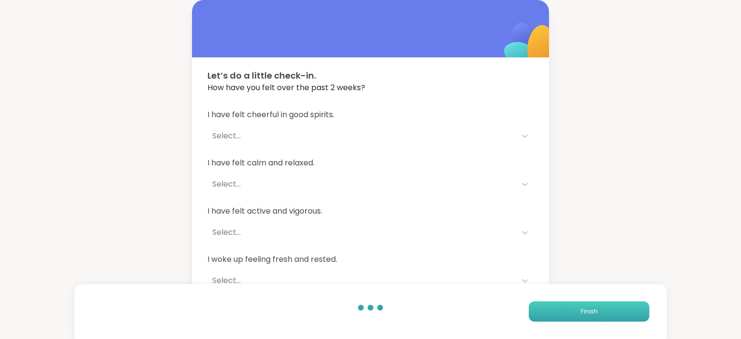
click at [617, 313] on button "Finish" at bounding box center [589, 312] width 121 height 20
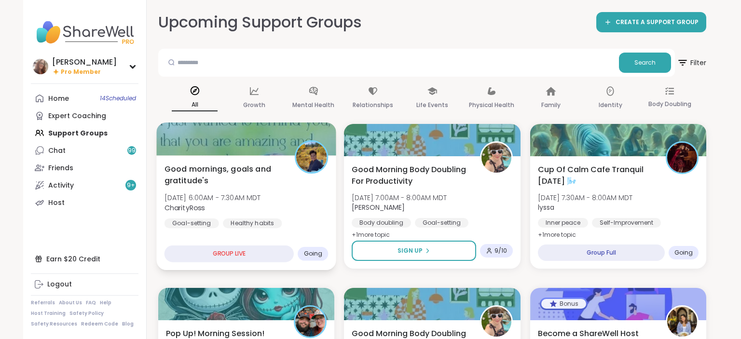
click at [240, 188] on div "Good mornings, goals and gratitude's Tue, Oct 14 | 6:00AM - 7:30AM MDT CharityR…" at bounding box center [247, 202] width 164 height 79
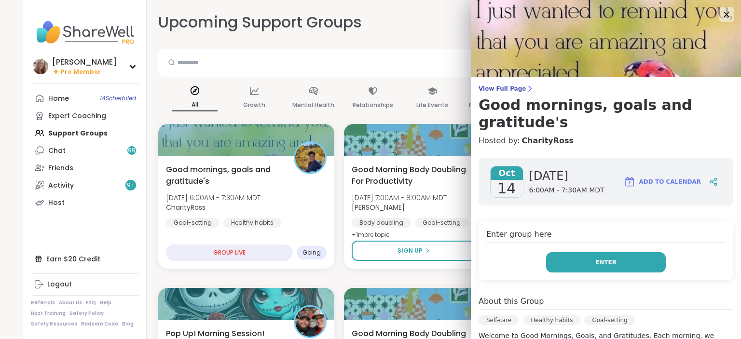
click at [604, 258] on span "Enter" at bounding box center [606, 262] width 21 height 9
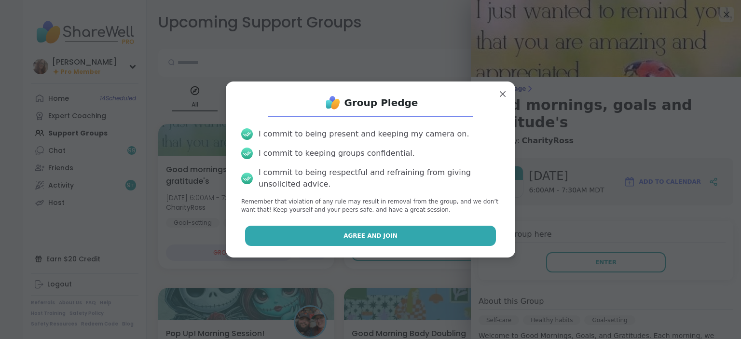
click at [457, 231] on button "Agree and Join" at bounding box center [370, 236] width 251 height 20
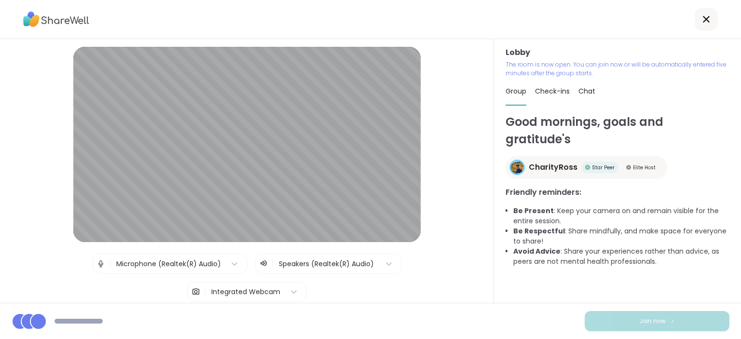
click at [585, 83] on div "Chat" at bounding box center [587, 91] width 17 height 27
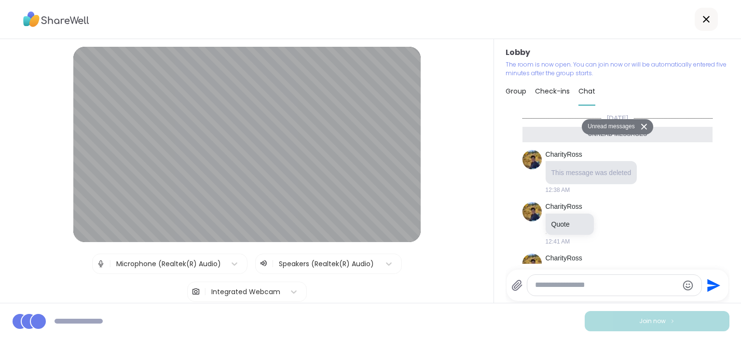
scroll to position [373, 0]
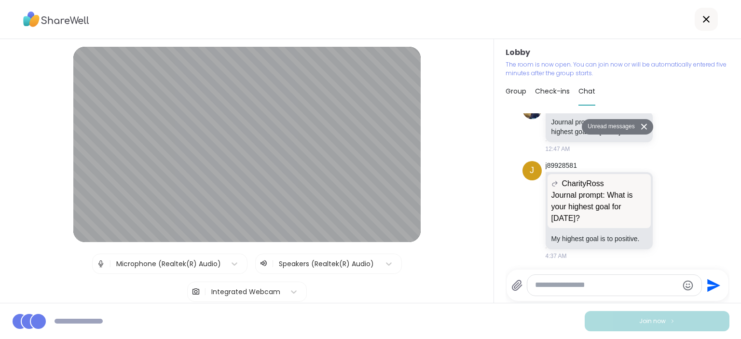
click at [555, 292] on div at bounding box center [614, 285] width 174 height 21
click at [558, 286] on textarea "Type your message" at bounding box center [606, 285] width 143 height 10
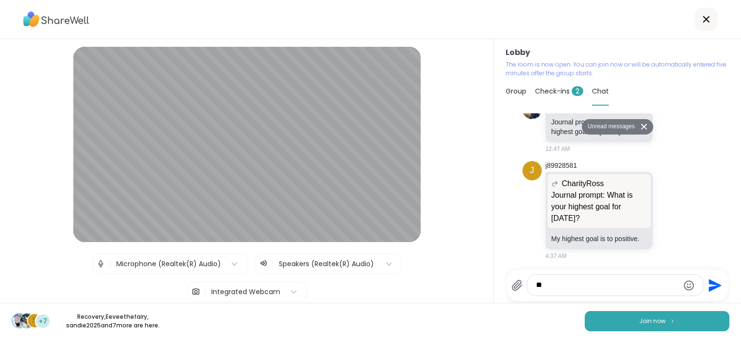
type textarea "***"
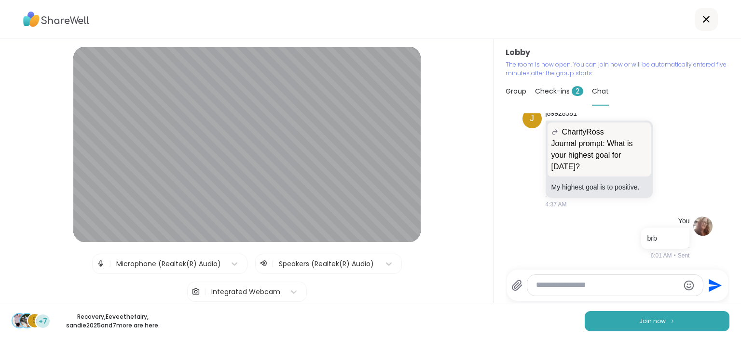
scroll to position [401, 0]
click at [704, 322] on button "Join now" at bounding box center [657, 321] width 145 height 20
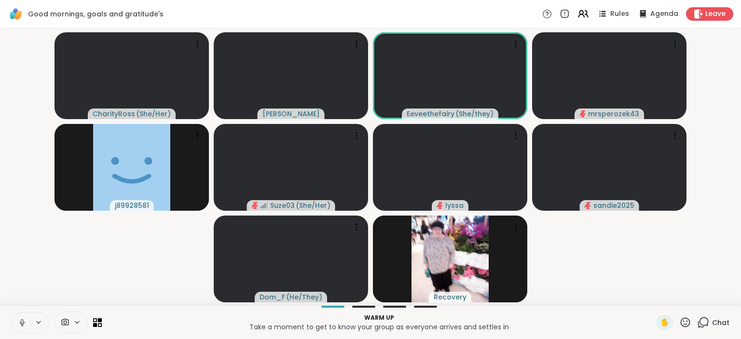
click at [23, 317] on button at bounding box center [21, 323] width 18 height 20
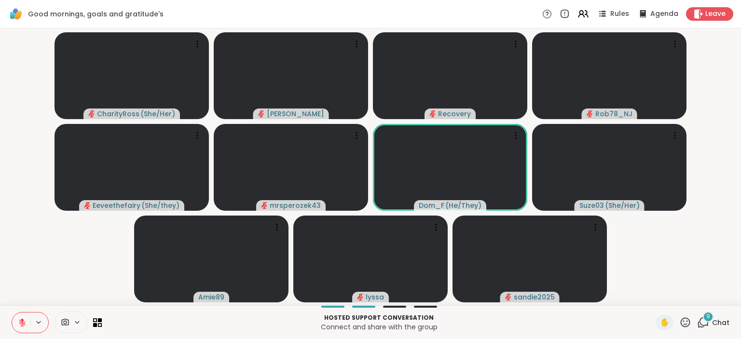
click at [21, 320] on icon at bounding box center [22, 321] width 3 height 4
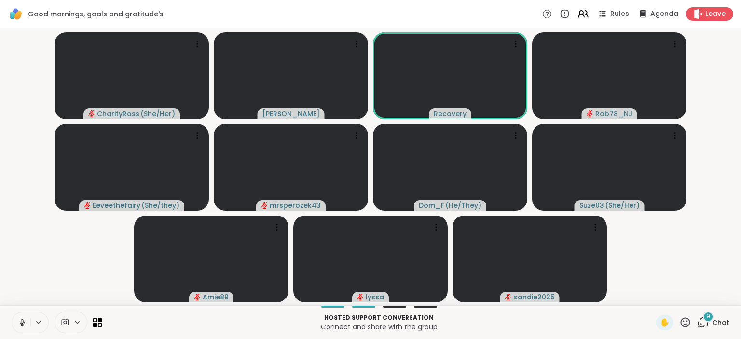
click at [22, 319] on icon at bounding box center [22, 323] width 9 height 9
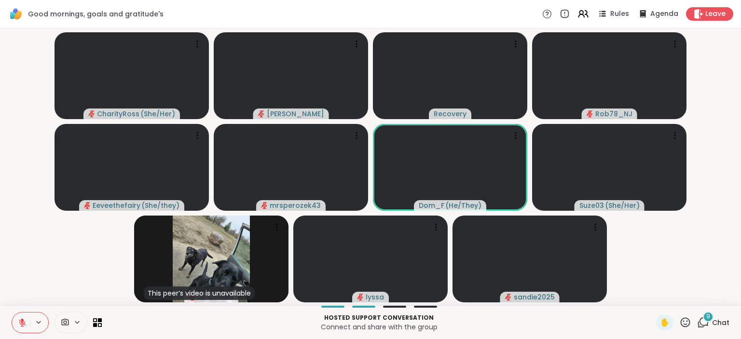
click at [22, 315] on button at bounding box center [21, 323] width 18 height 20
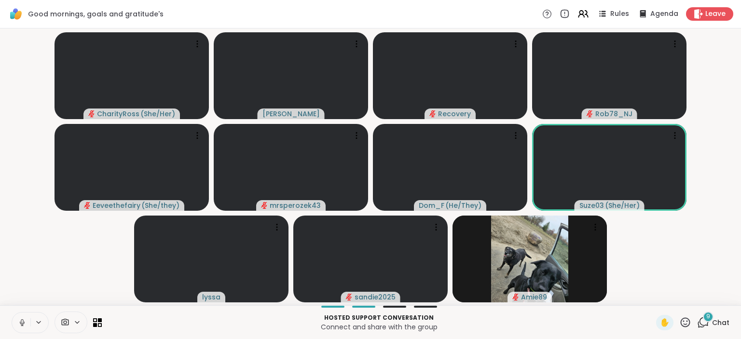
click at [21, 321] on icon at bounding box center [22, 321] width 2 height 4
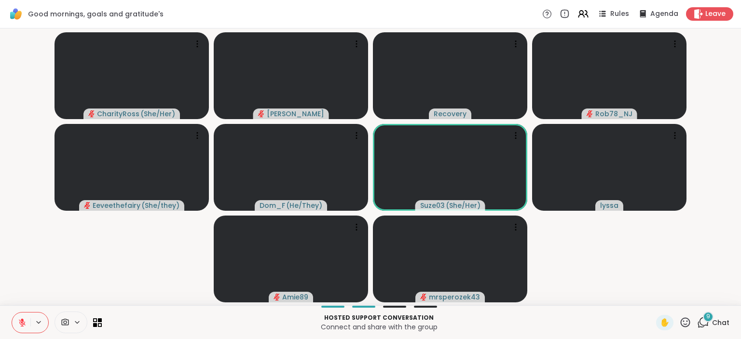
click at [26, 321] on icon at bounding box center [22, 323] width 9 height 9
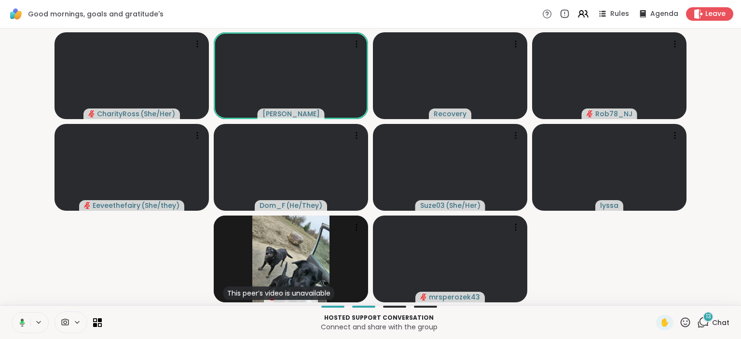
click at [621, 273] on video-player-container "CharityRoss ( She/Her ) dodi Recovery Rob78_NJ Eeveethefairy ( She/they ) Dom_F…" at bounding box center [371, 166] width 730 height 269
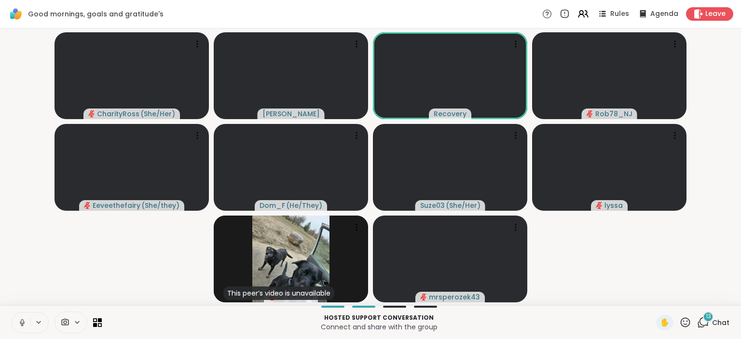
click at [24, 321] on icon at bounding box center [22, 323] width 9 height 9
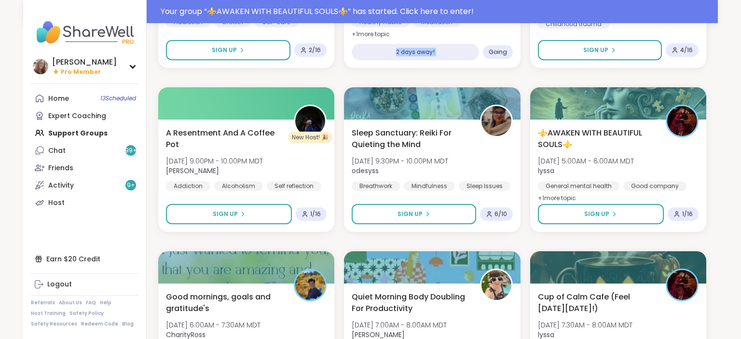
scroll to position [8264, 0]
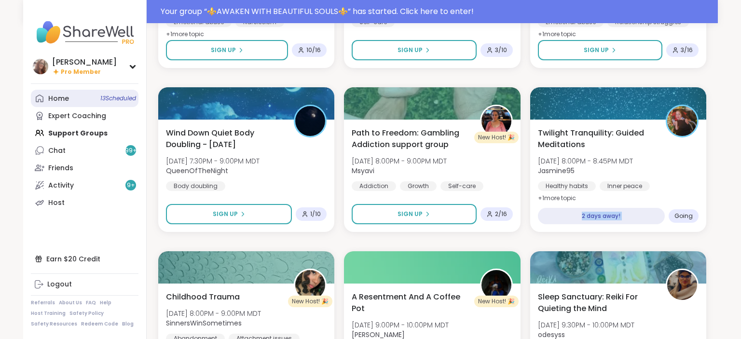
click at [59, 98] on div "Home 13 Scheduled" at bounding box center [58, 99] width 21 height 10
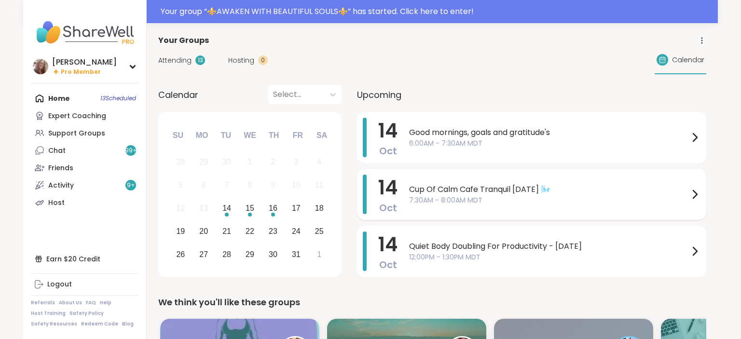
click at [498, 188] on span "Cup Of Calm Cafe Tranquil [DATE] 🌬️" at bounding box center [549, 190] width 280 height 12
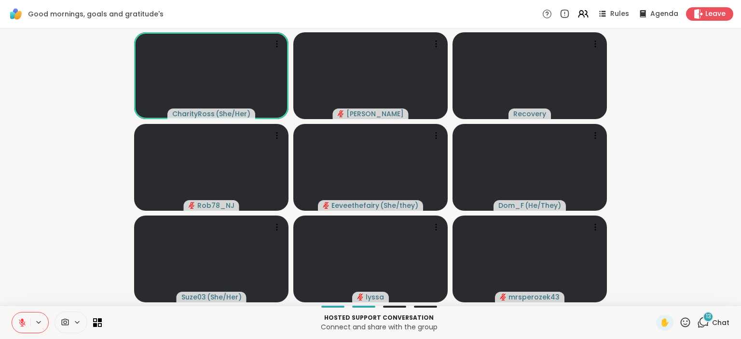
click at [20, 318] on button at bounding box center [21, 323] width 18 height 20
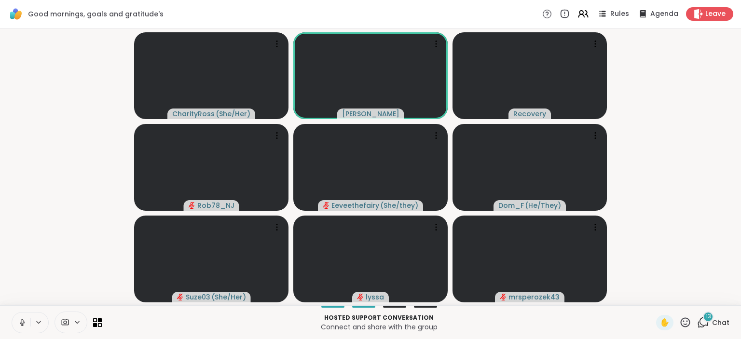
click at [730, 321] on div "Hosted support conversation Connect and share with the group ✋ 13 Chat" at bounding box center [370, 322] width 741 height 34
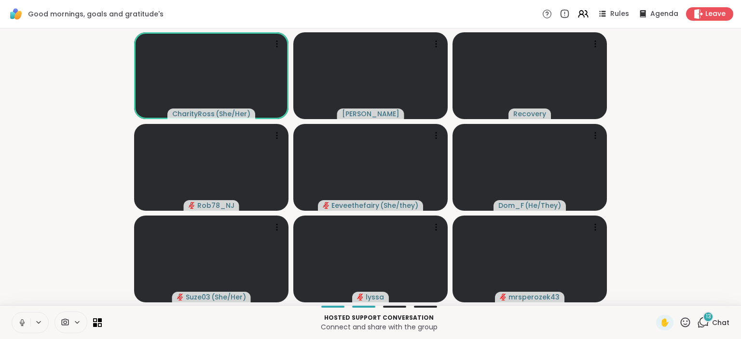
click at [718, 319] on span "Chat" at bounding box center [720, 323] width 17 height 10
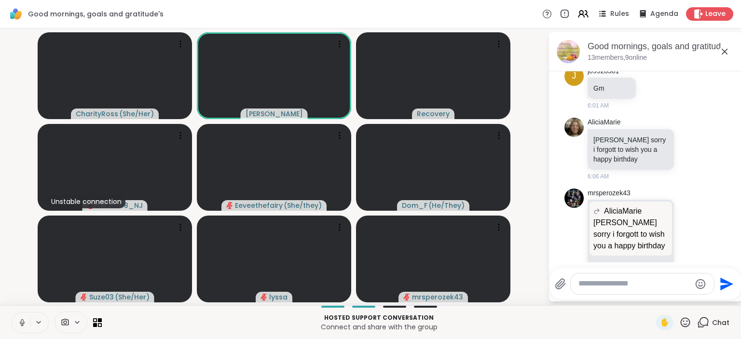
scroll to position [625, 0]
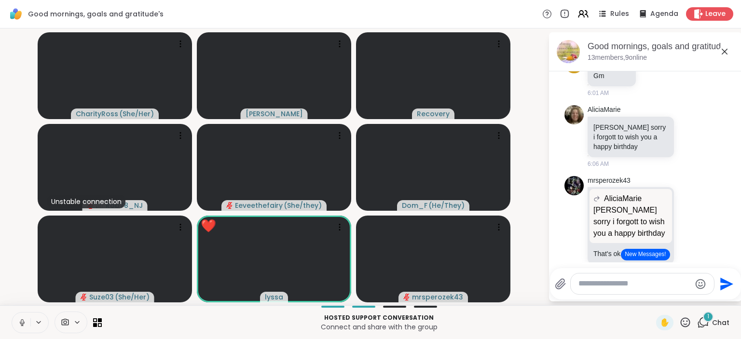
click at [22, 322] on icon at bounding box center [22, 323] width 9 height 9
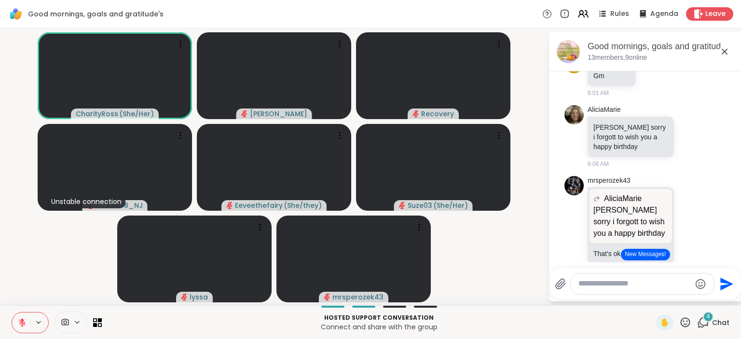
click at [21, 321] on icon at bounding box center [22, 323] width 9 height 9
click at [596, 281] on textarea "Type your message" at bounding box center [635, 284] width 112 height 10
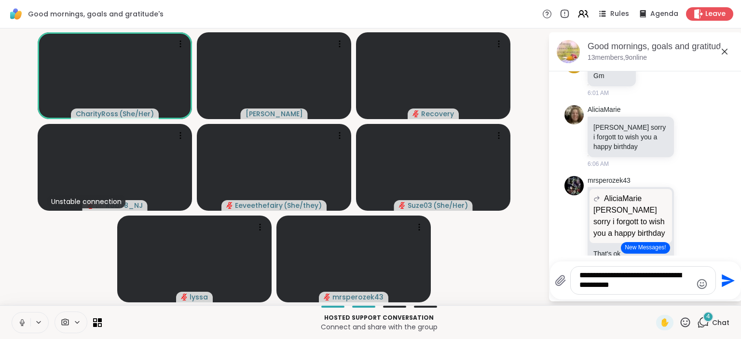
type textarea "**********"
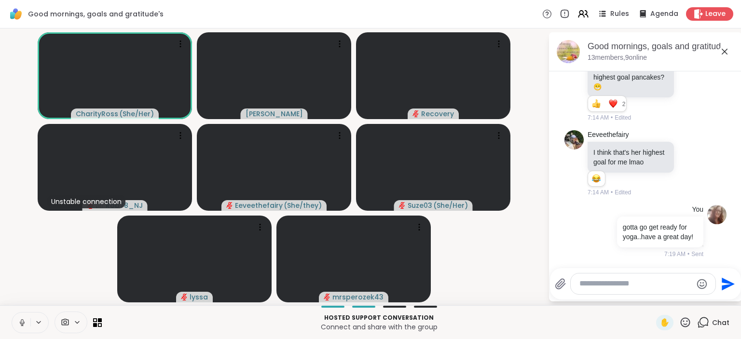
scroll to position [1925, 0]
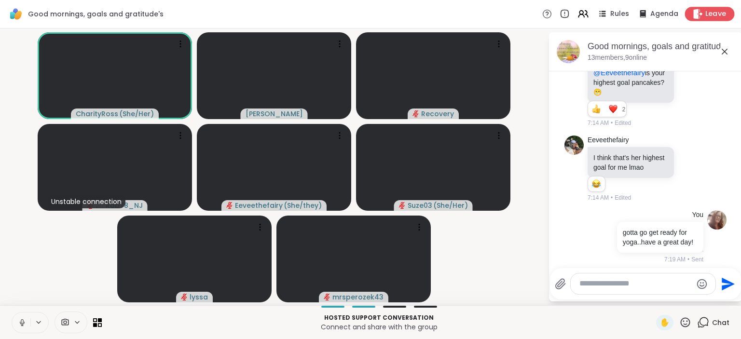
click at [707, 11] on span "Leave" at bounding box center [716, 14] width 21 height 10
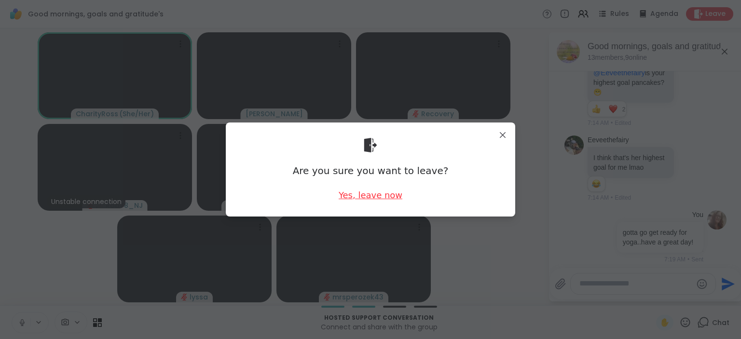
click at [386, 194] on div "Yes, leave now" at bounding box center [371, 195] width 64 height 12
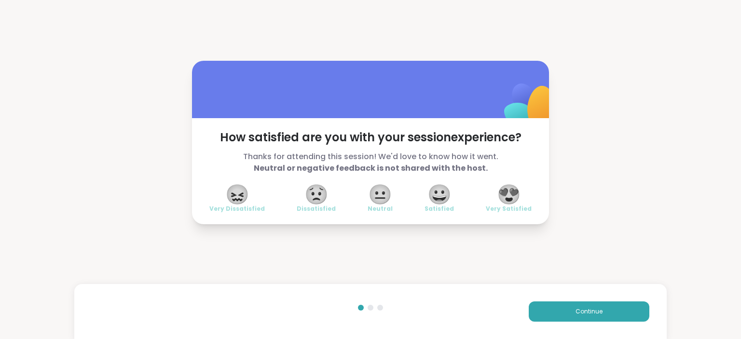
click at [503, 192] on span "😍" at bounding box center [509, 194] width 24 height 17
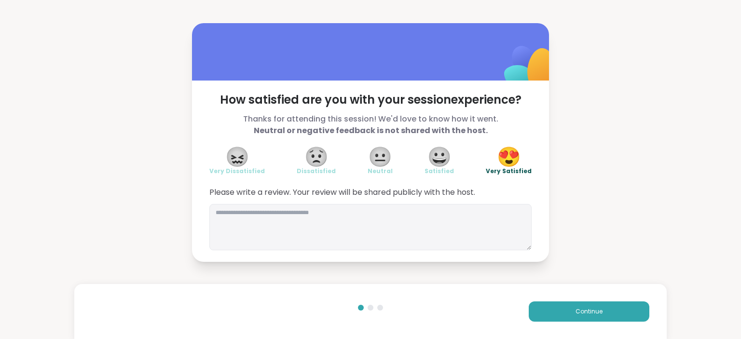
click at [503, 191] on span "Please write a review. Your review will be shared publicly with the host." at bounding box center [370, 193] width 322 height 12
click at [502, 191] on span "Please write a review. Your review will be shared publicly with the host." at bounding box center [370, 193] width 322 height 12
click at [579, 307] on button "Continue" at bounding box center [589, 312] width 121 height 20
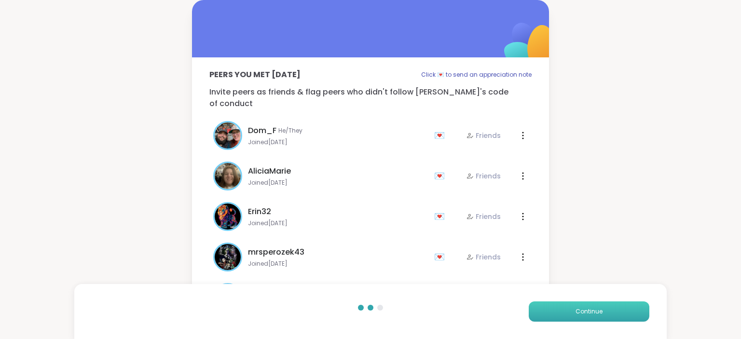
click at [579, 307] on button "Continue" at bounding box center [589, 312] width 121 height 20
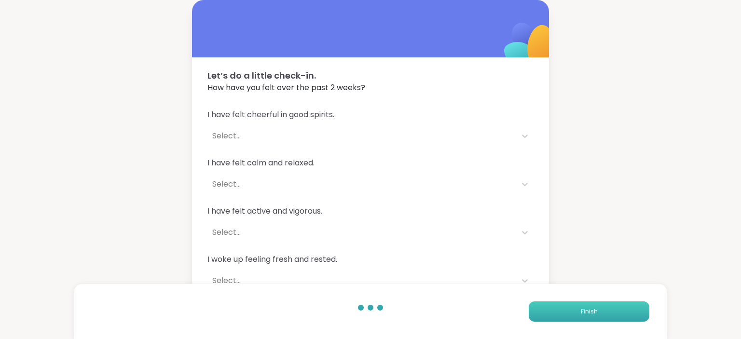
click at [579, 307] on button "Finish" at bounding box center [589, 312] width 121 height 20
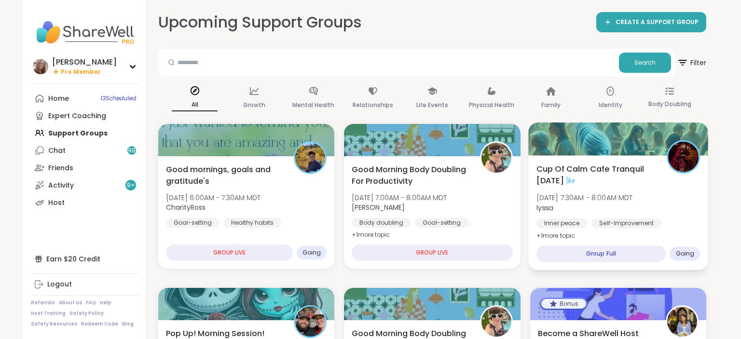
click at [614, 198] on span "[DATE] 7:30AM - 8:00AM MDT" at bounding box center [584, 198] width 97 height 10
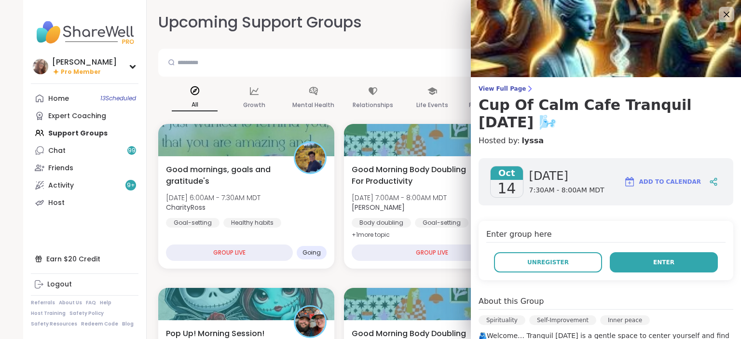
click at [659, 252] on button "Enter" at bounding box center [664, 262] width 108 height 20
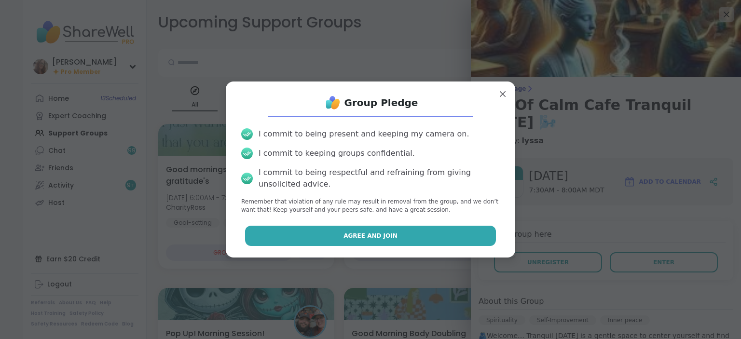
click at [447, 235] on button "Agree and Join" at bounding box center [370, 236] width 251 height 20
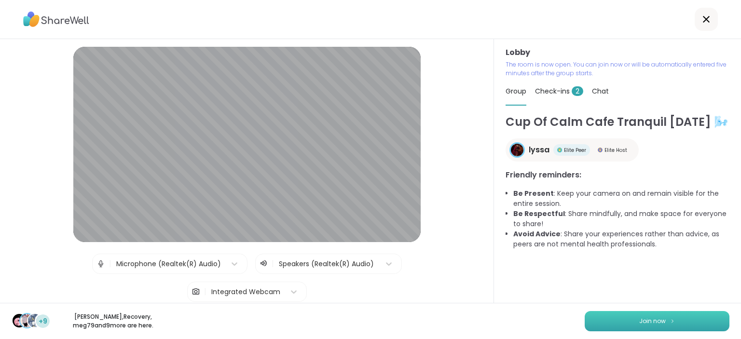
click at [668, 325] on button "Join now" at bounding box center [657, 321] width 145 height 20
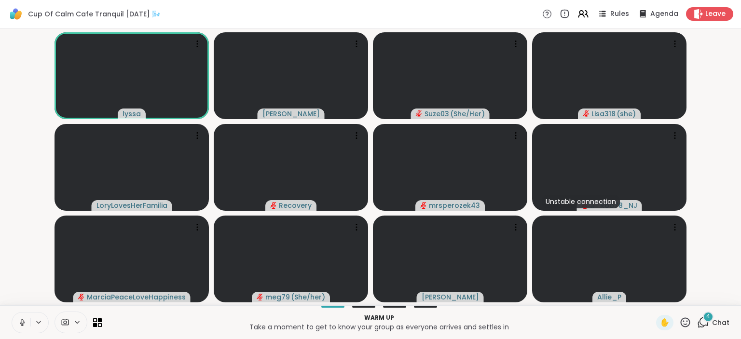
click at [710, 319] on span "4" at bounding box center [708, 317] width 4 height 8
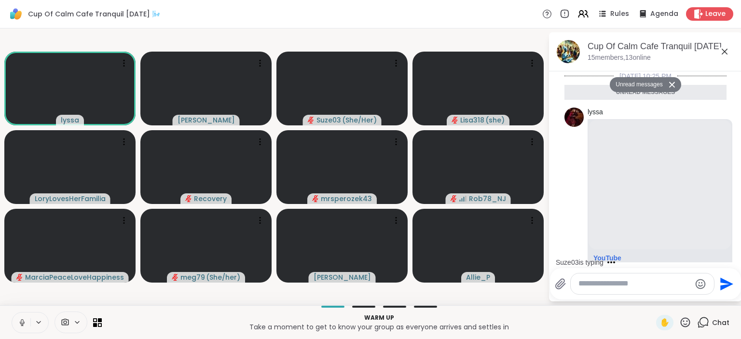
scroll to position [394, 0]
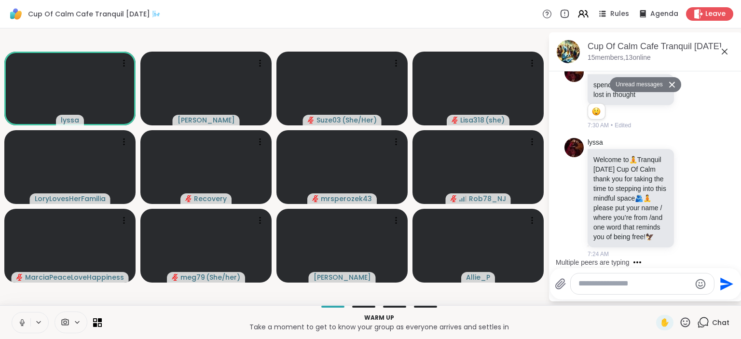
click at [604, 285] on textarea "Type your message" at bounding box center [635, 284] width 112 height 10
click at [28, 321] on button at bounding box center [21, 323] width 18 height 20
click at [600, 283] on textarea "****" at bounding box center [636, 284] width 112 height 10
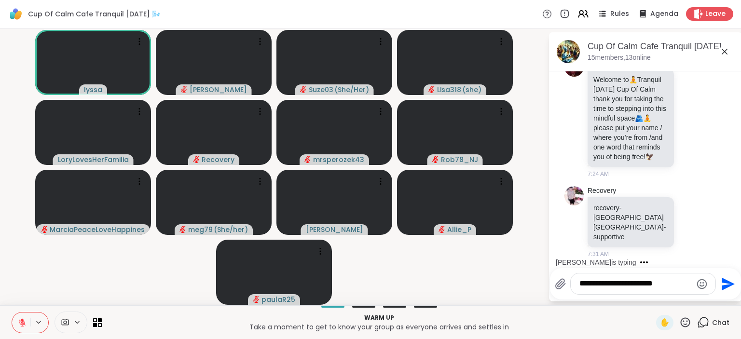
scroll to position [432, 0]
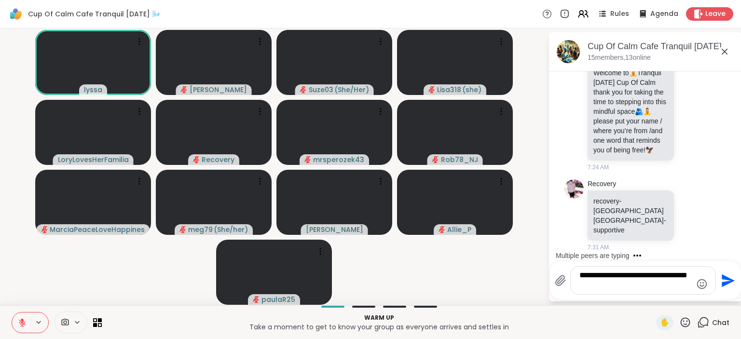
type textarea "**********"
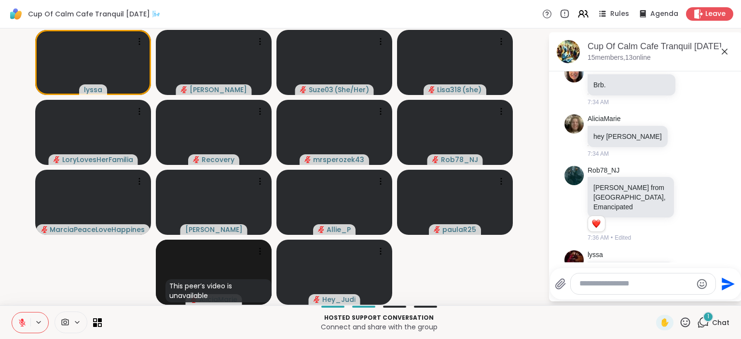
scroll to position [1926, 0]
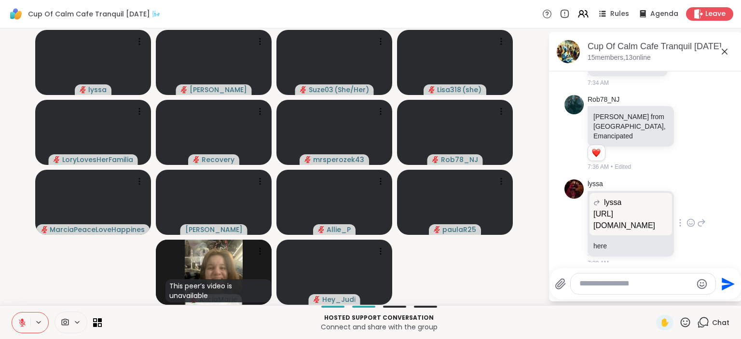
click at [621, 208] on p "[URL][DOMAIN_NAME]" at bounding box center [631, 219] width 75 height 23
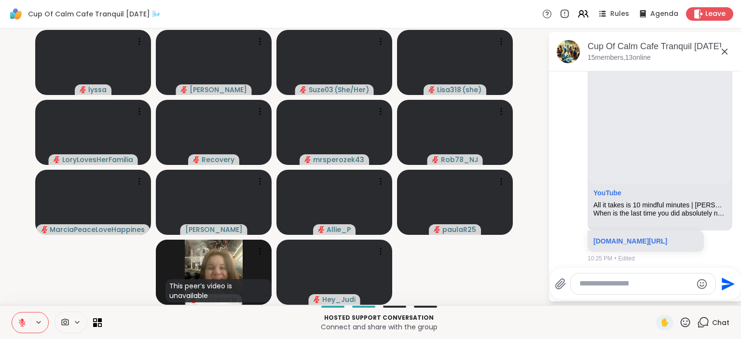
scroll to position [1, 0]
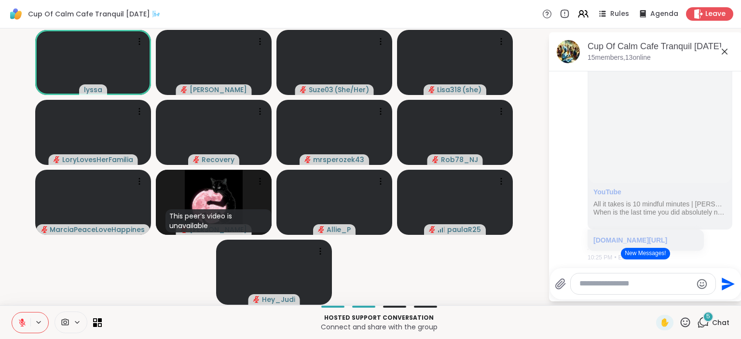
click at [588, 286] on textarea "Type your message" at bounding box center [636, 284] width 112 height 10
type textarea "*"
click at [633, 284] on textarea "**********" at bounding box center [636, 284] width 112 height 10
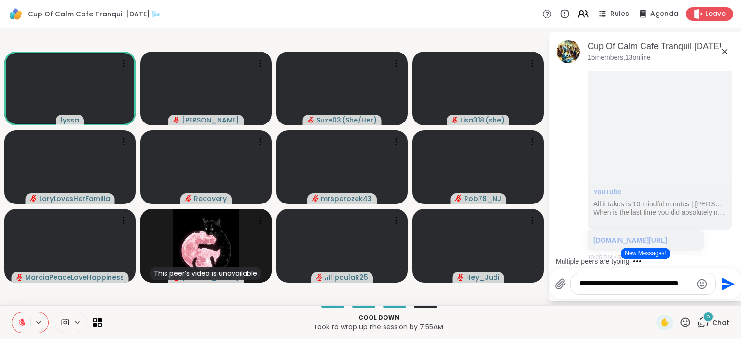
click at [688, 287] on textarea "**********" at bounding box center [636, 284] width 112 height 10
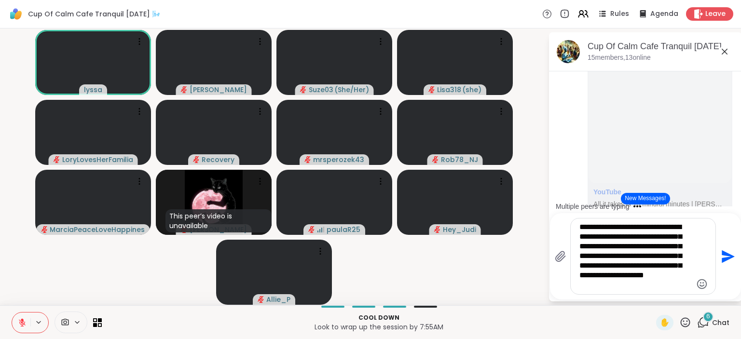
click at [680, 271] on textarea "**********" at bounding box center [636, 256] width 112 height 68
click at [680, 276] on textarea "**********" at bounding box center [636, 256] width 112 height 68
type textarea "**********"
click at [724, 252] on icon "Send" at bounding box center [727, 256] width 15 height 15
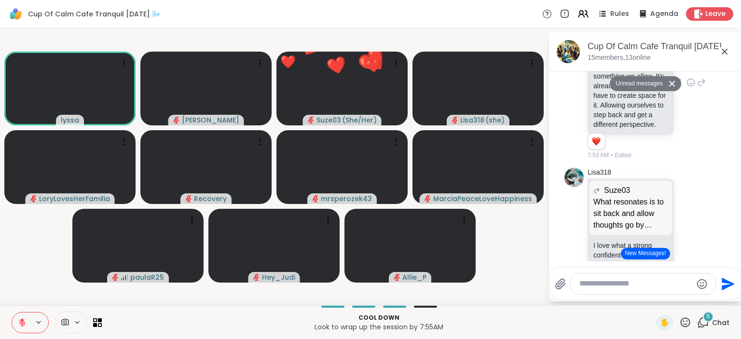
scroll to position [3493, 0]
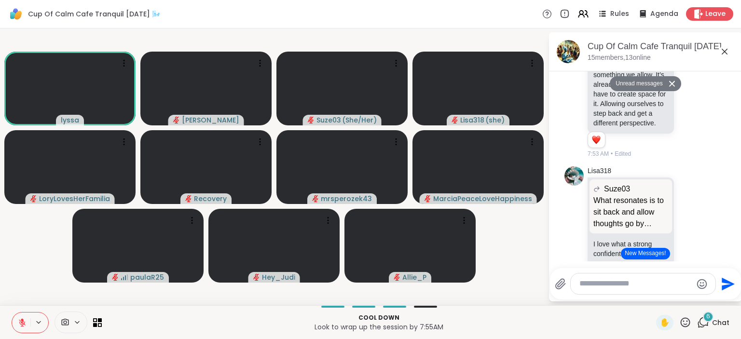
click at [582, 285] on textarea "Type your message" at bounding box center [636, 284] width 112 height 10
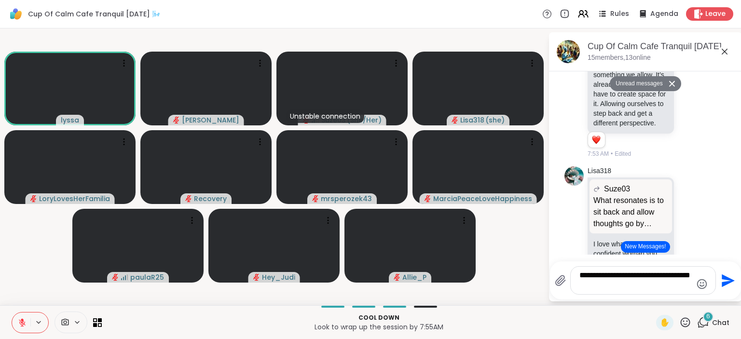
type textarea "**********"
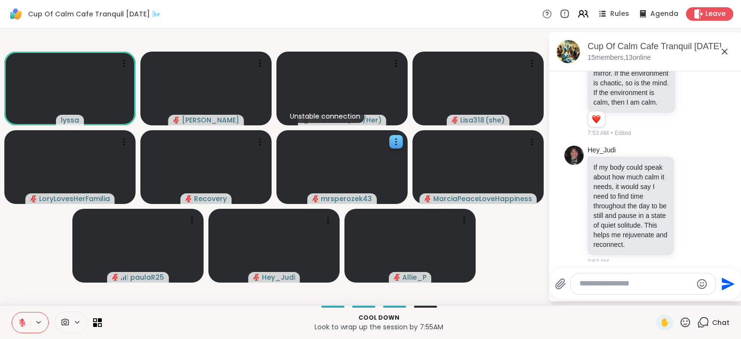
scroll to position [3732, 0]
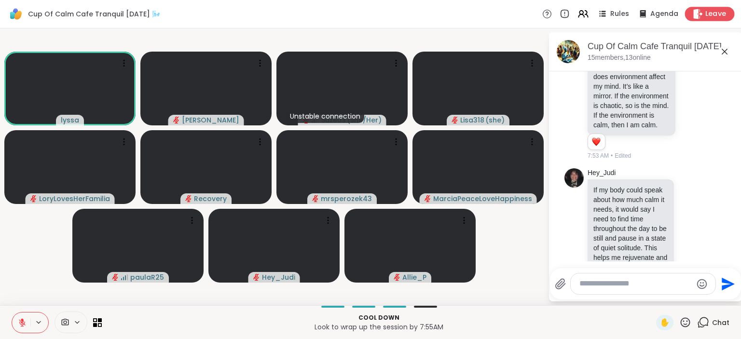
click at [711, 17] on span "Leave" at bounding box center [716, 14] width 21 height 10
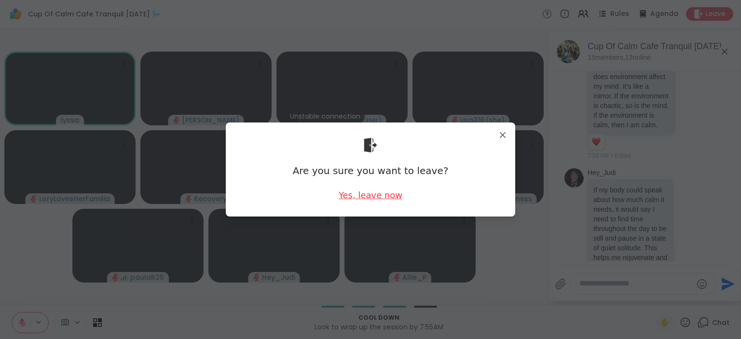
click at [393, 198] on div "Yes, leave now" at bounding box center [371, 195] width 64 height 12
